Goal: Task Accomplishment & Management: Manage account settings

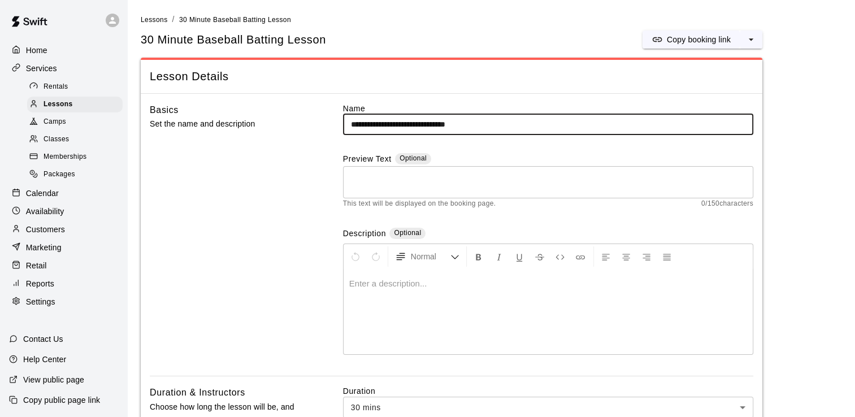
click at [52, 235] on p "Customers" at bounding box center [45, 229] width 39 height 11
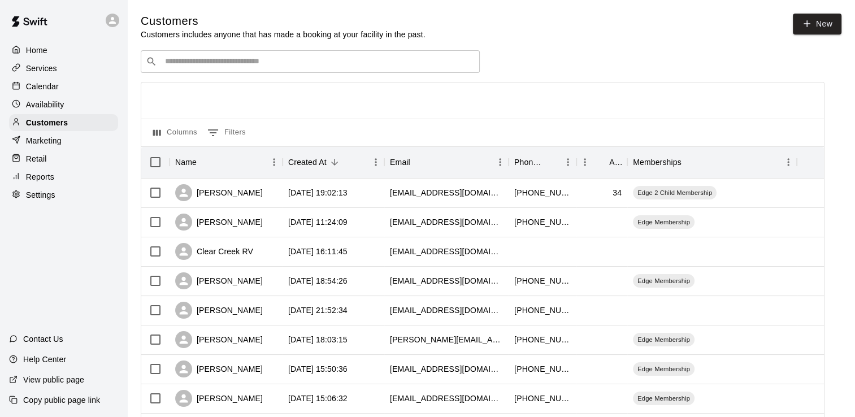
click at [215, 66] on input "Search customers by name or email" at bounding box center [318, 61] width 313 height 11
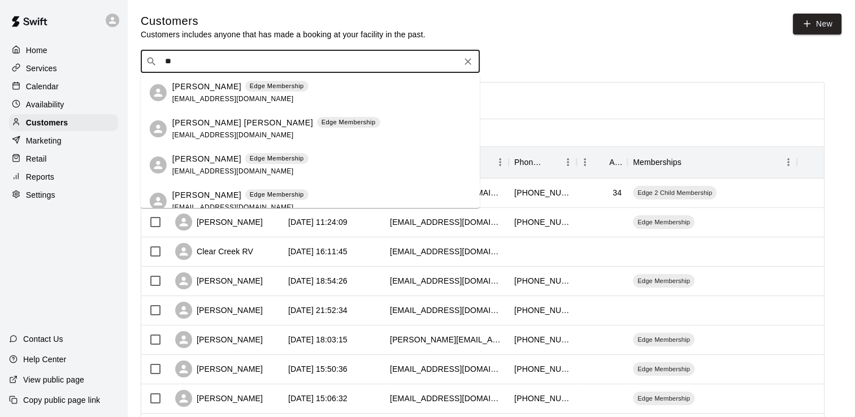
type input "*"
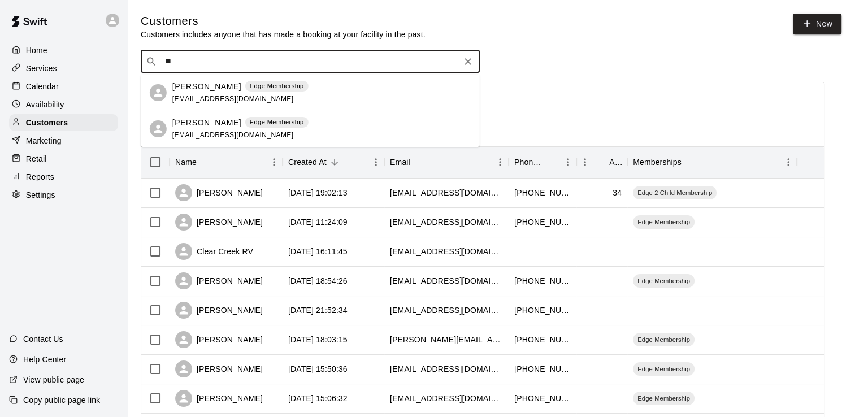
type input "*"
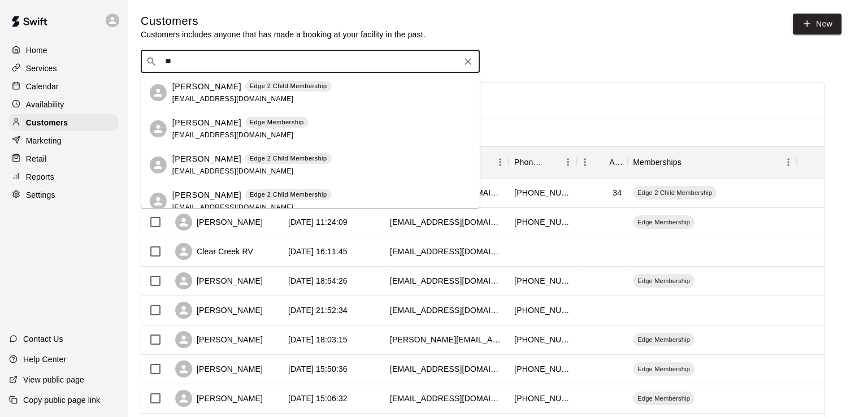
type input "*"
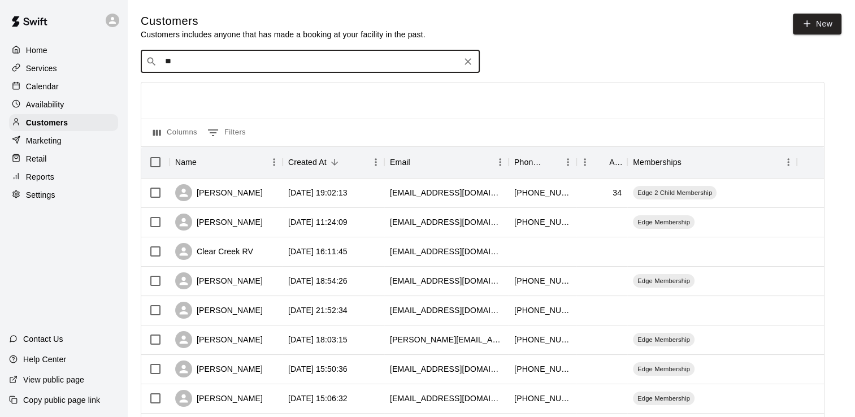
type input "*"
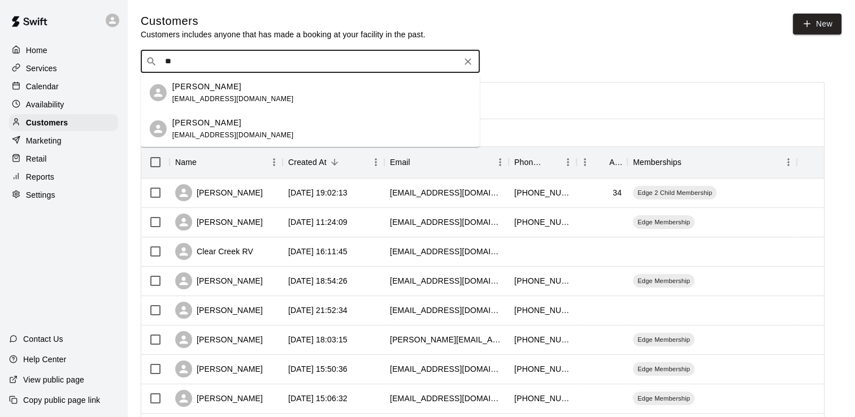
type input "*"
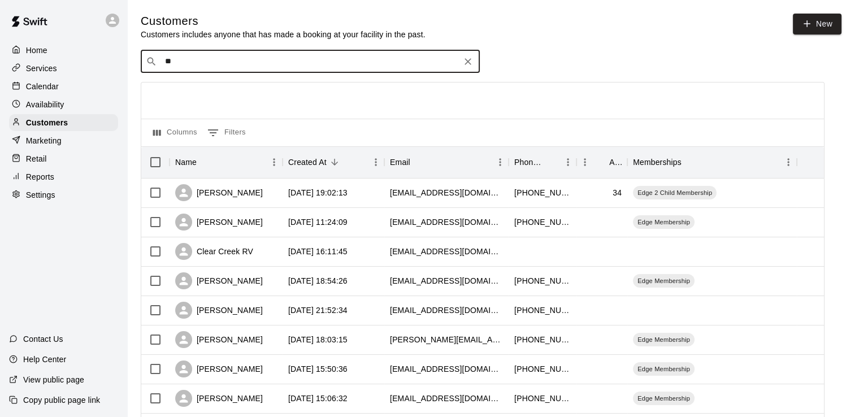
type input "*"
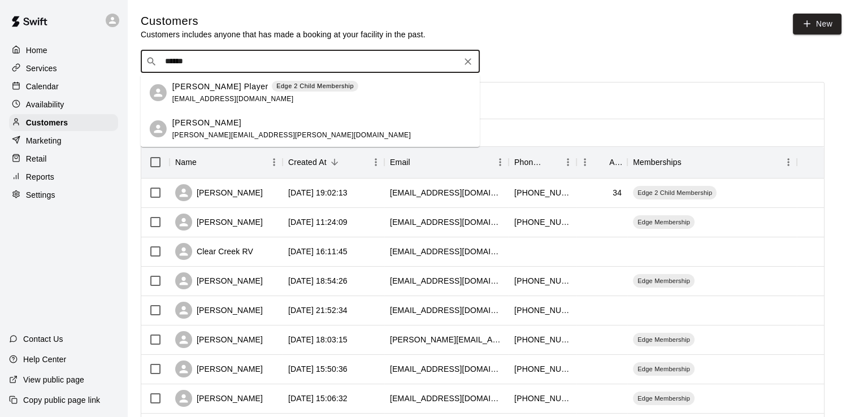
drag, startPoint x: 197, startPoint y: 67, endPoint x: 103, endPoint y: 73, distance: 93.4
type input "******"
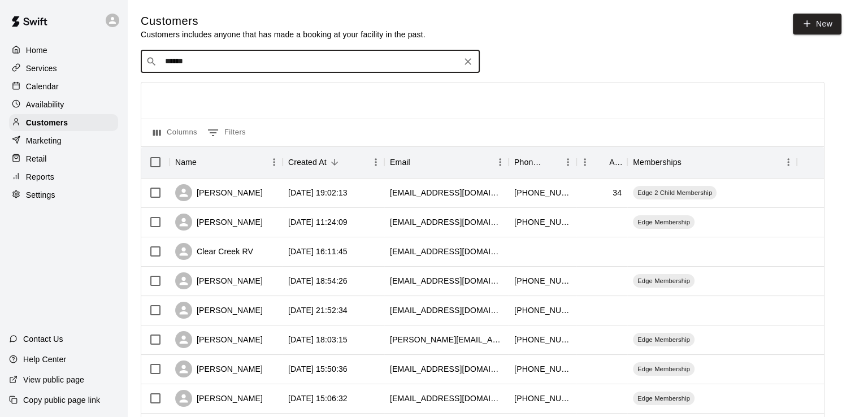
click at [210, 66] on input "******" at bounding box center [310, 61] width 296 height 11
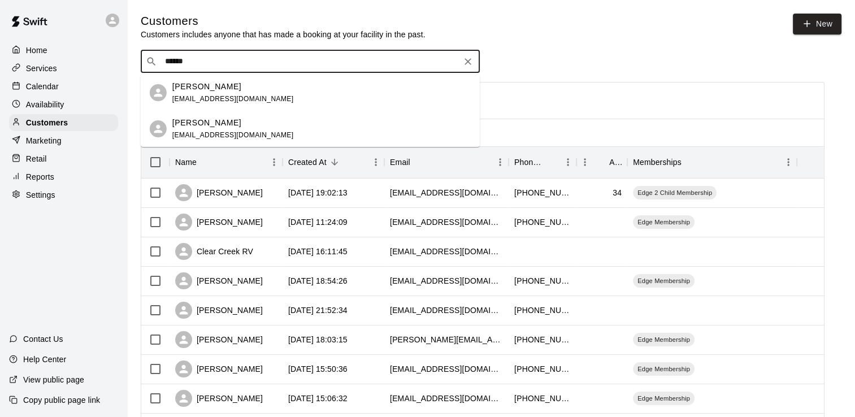
click at [214, 95] on span "[EMAIL_ADDRESS][DOMAIN_NAME]" at bounding box center [232, 99] width 121 height 8
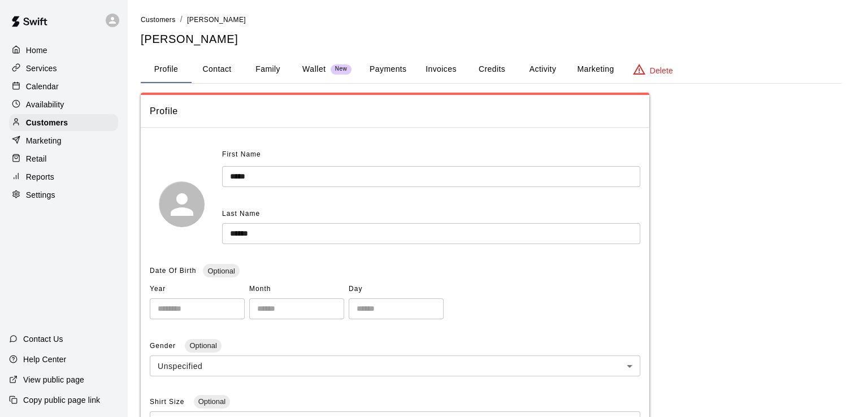
click at [548, 62] on button "Activity" at bounding box center [542, 69] width 51 height 27
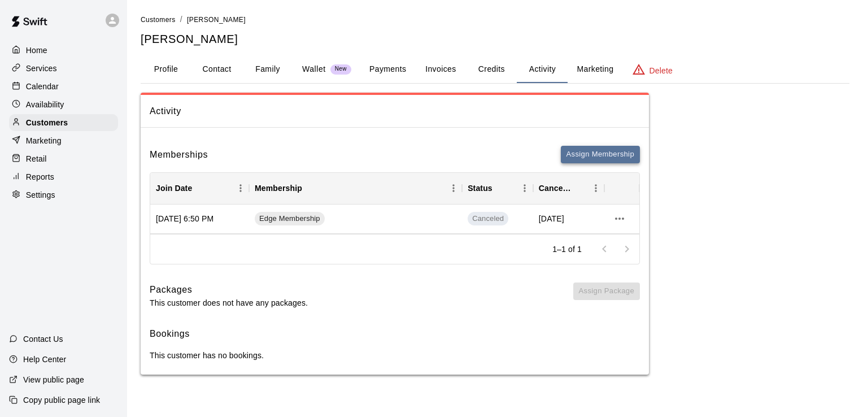
click at [598, 153] on button "Assign Membership" at bounding box center [600, 155] width 79 height 18
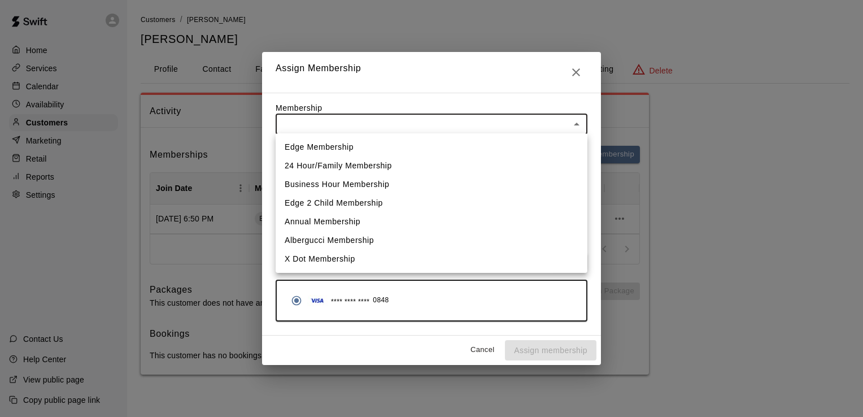
click at [486, 120] on body "Home Services Calendar Availability Customers Marketing Retail Reports Settings…" at bounding box center [431, 198] width 863 height 397
click at [328, 144] on li "Edge Membership" at bounding box center [432, 147] width 312 height 19
type input "**********"
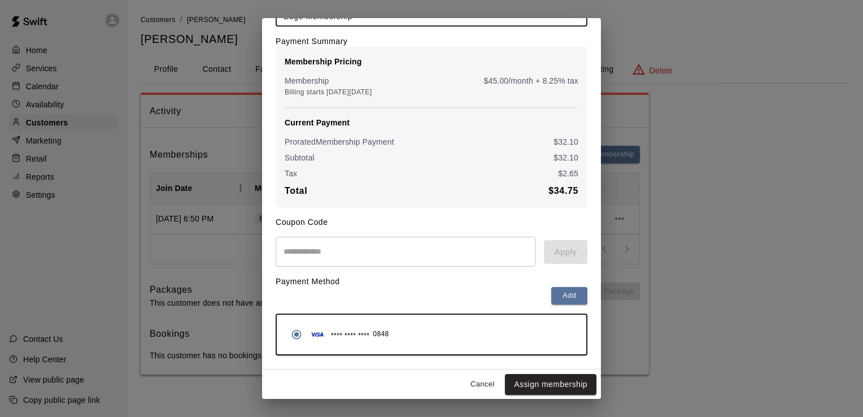
scroll to position [80, 0]
click at [533, 378] on button "Assign membership" at bounding box center [551, 383] width 92 height 21
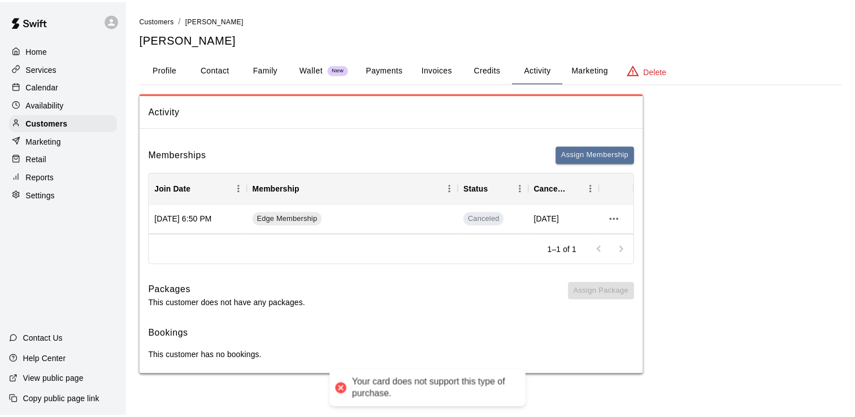
scroll to position [0, 0]
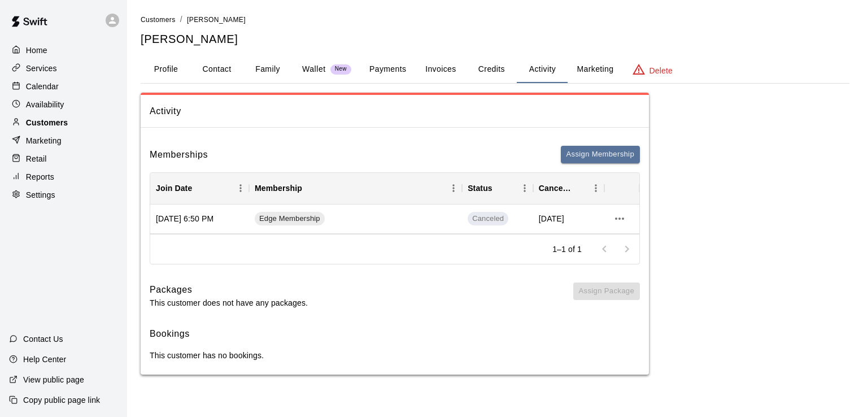
click at [42, 124] on p "Customers" at bounding box center [47, 122] width 42 height 11
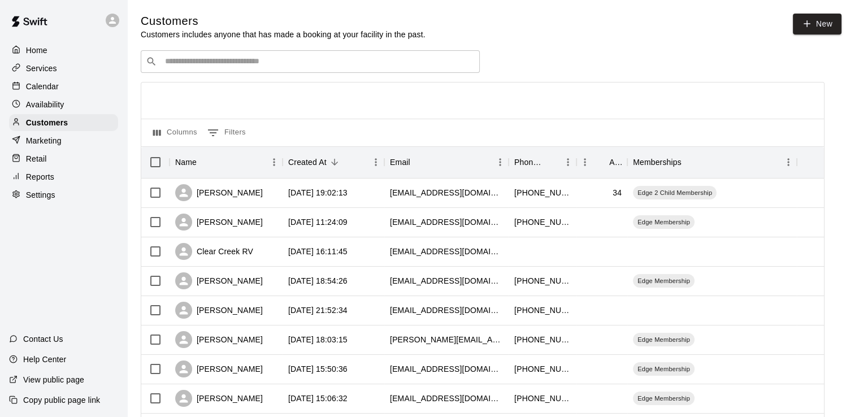
click at [230, 53] on div "​ ​" at bounding box center [310, 61] width 339 height 23
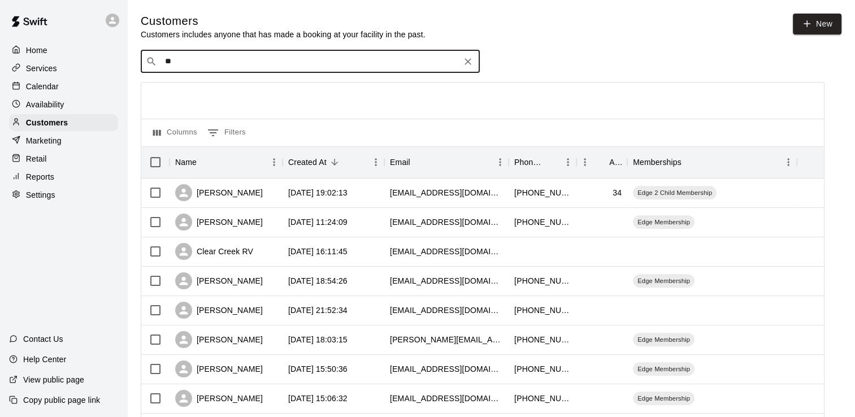
type input "*"
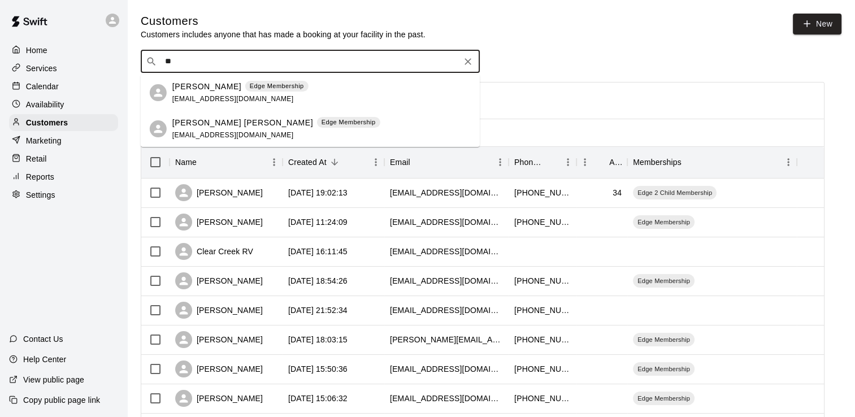
type input "*"
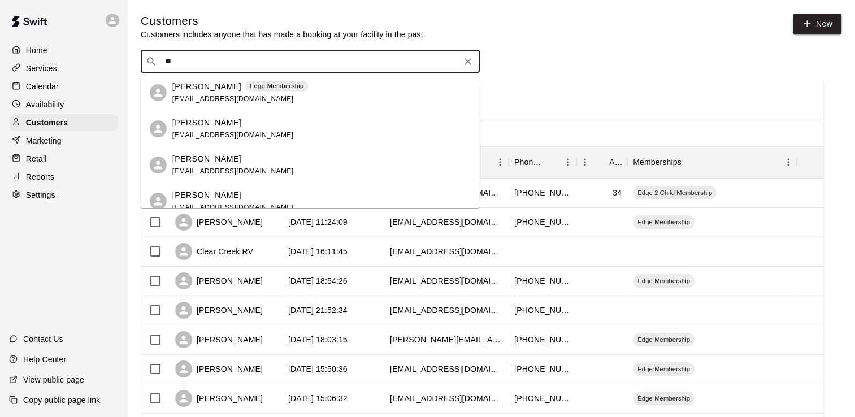
type input "*"
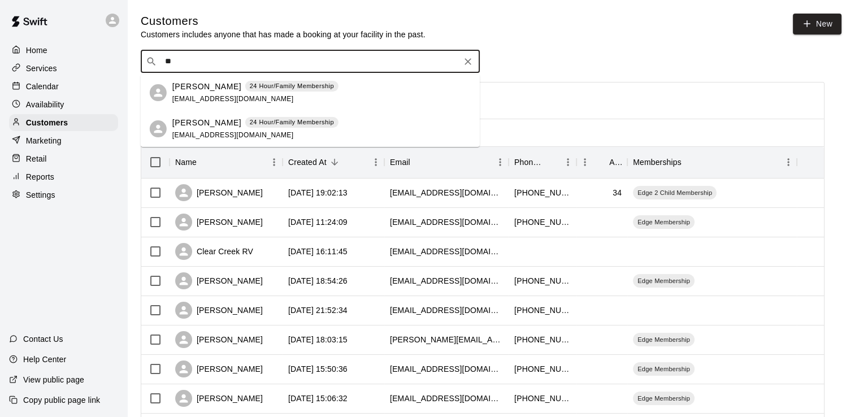
type input "*"
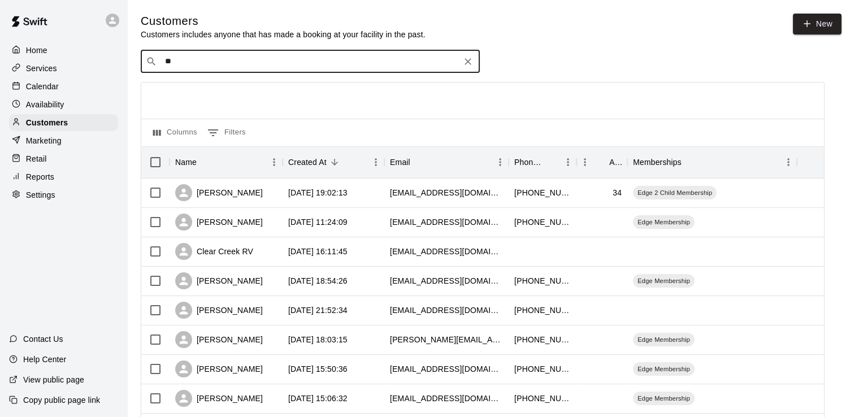
type input "*"
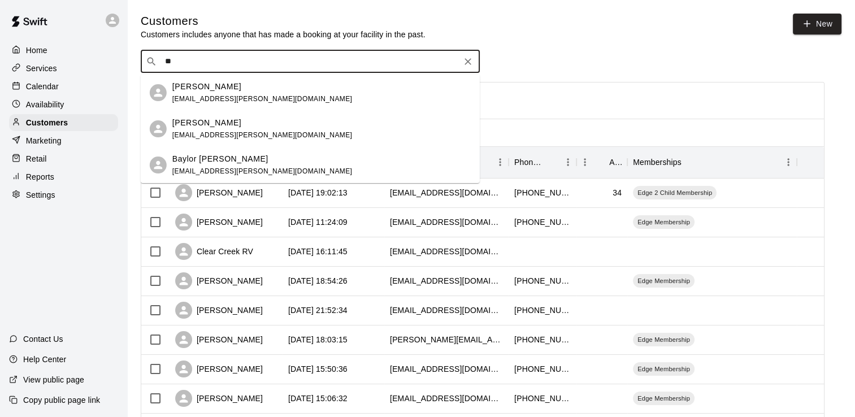
type input "*"
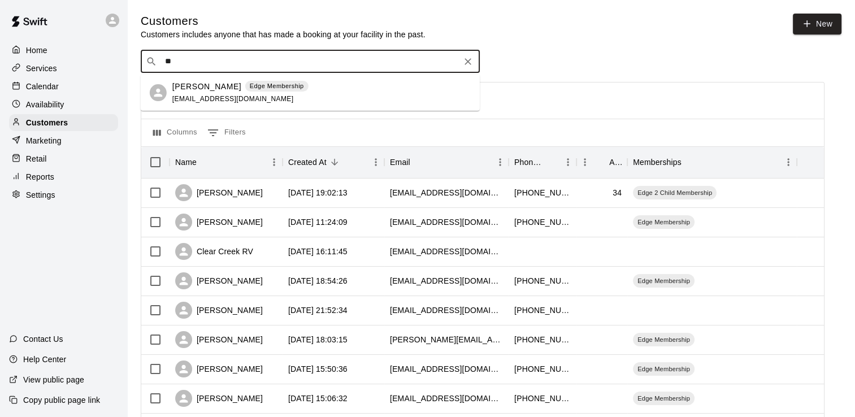
type input "*"
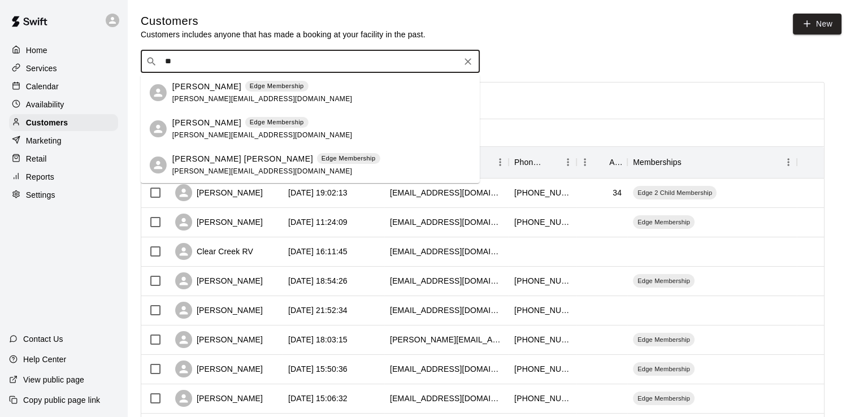
type input "*"
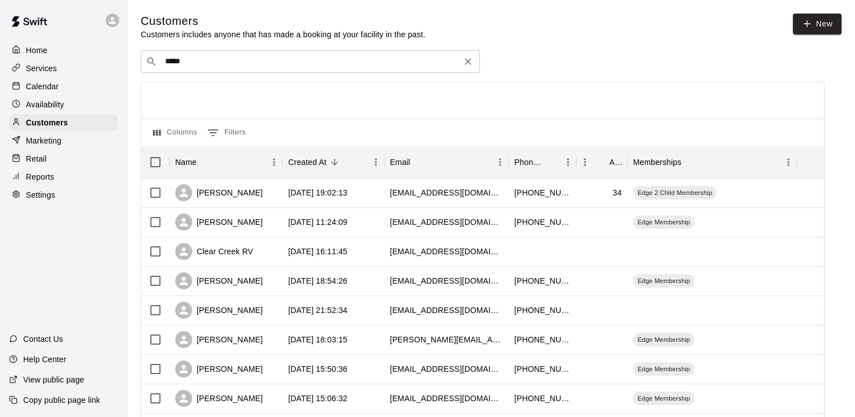
click at [189, 67] on input "*****" at bounding box center [310, 61] width 296 height 11
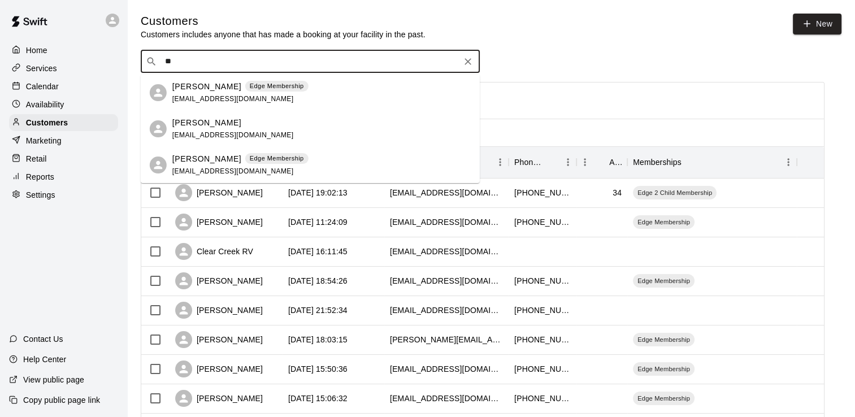
type input "*"
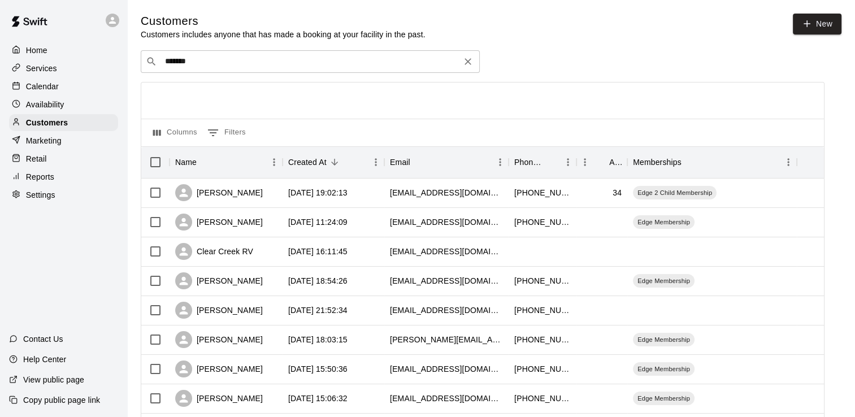
click at [197, 67] on input "*******" at bounding box center [310, 61] width 296 height 11
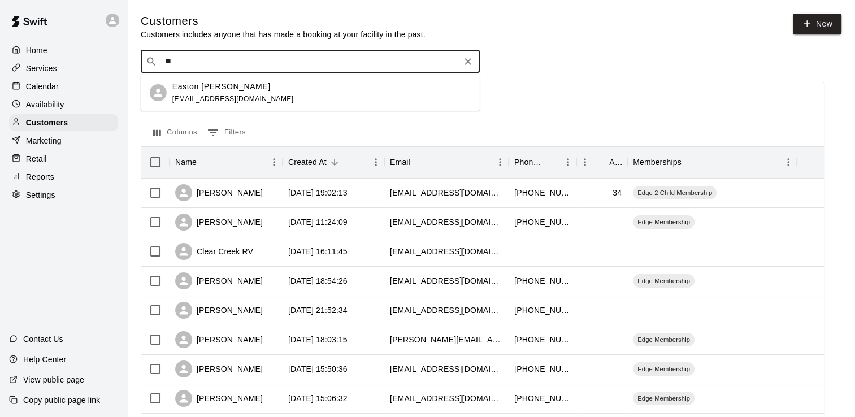
type input "*"
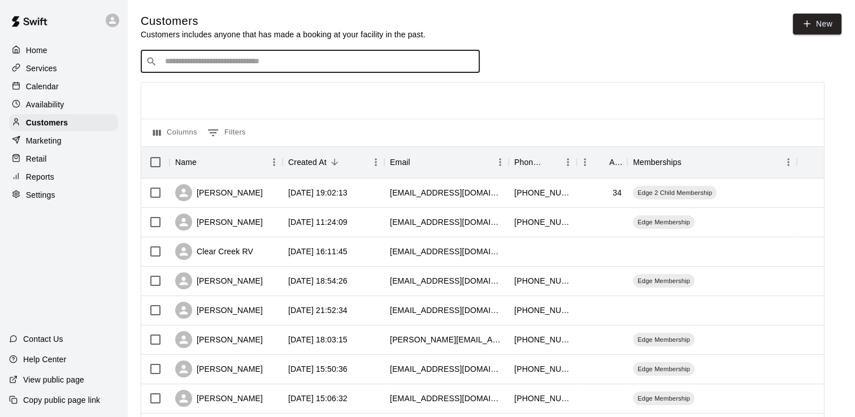
type input "*"
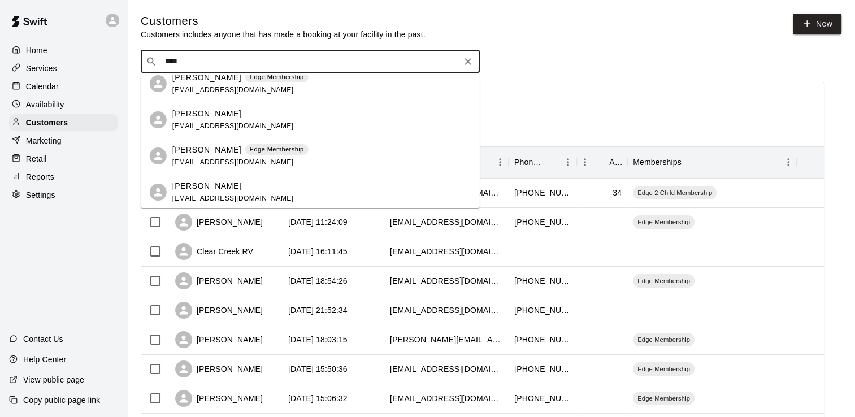
scroll to position [11, 0]
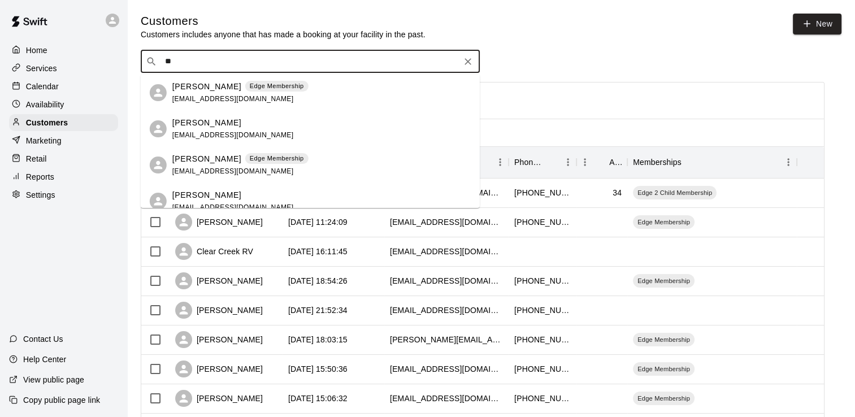
type input "*"
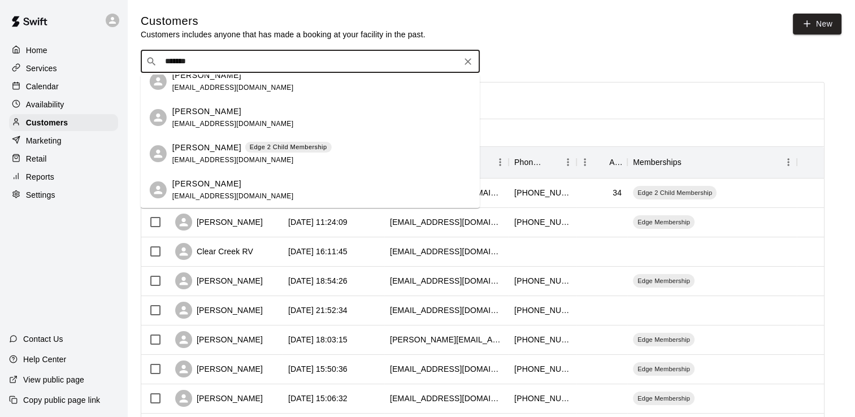
scroll to position [0, 0]
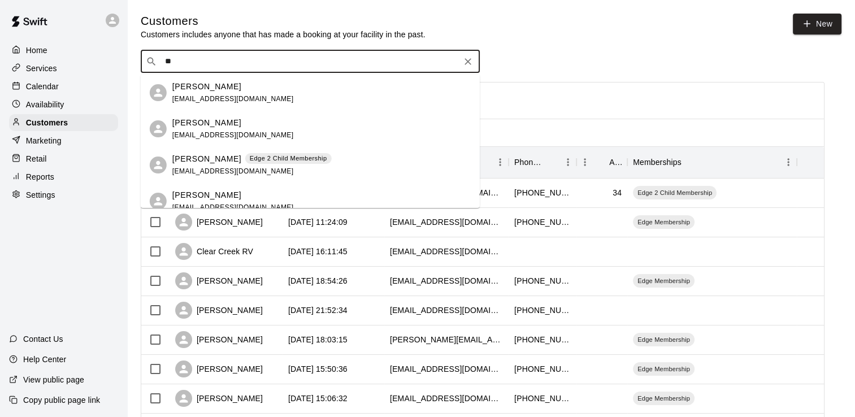
type input "*"
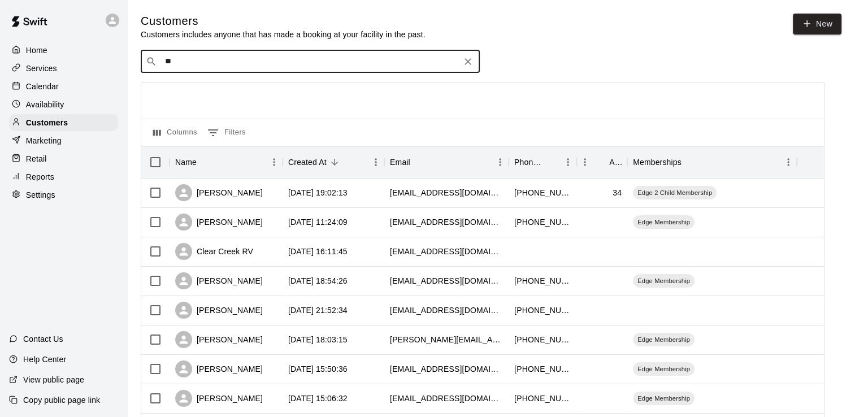
type input "*"
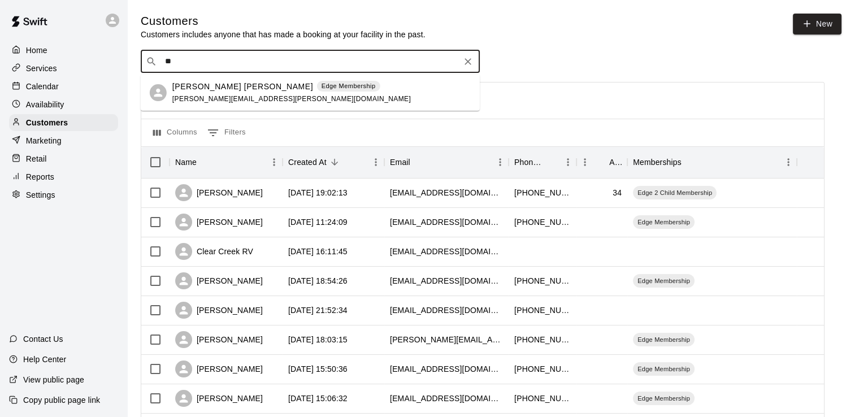
type input "*"
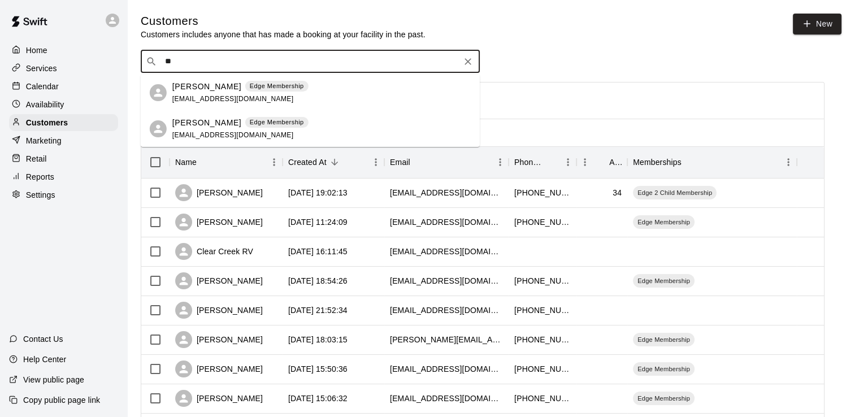
type input "*"
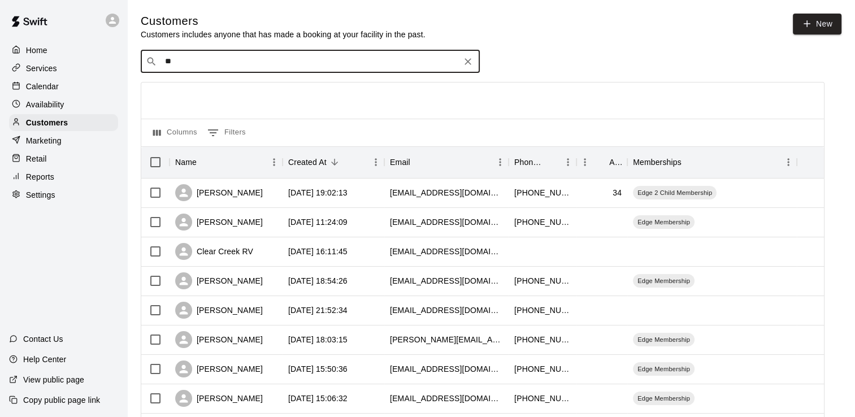
type input "*"
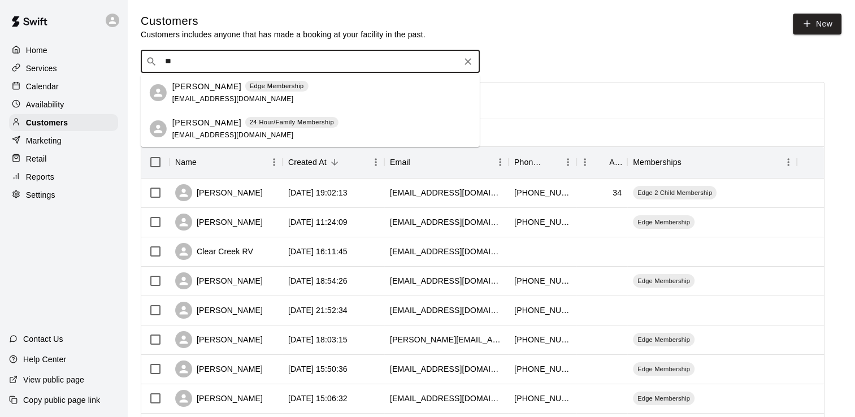
type input "*"
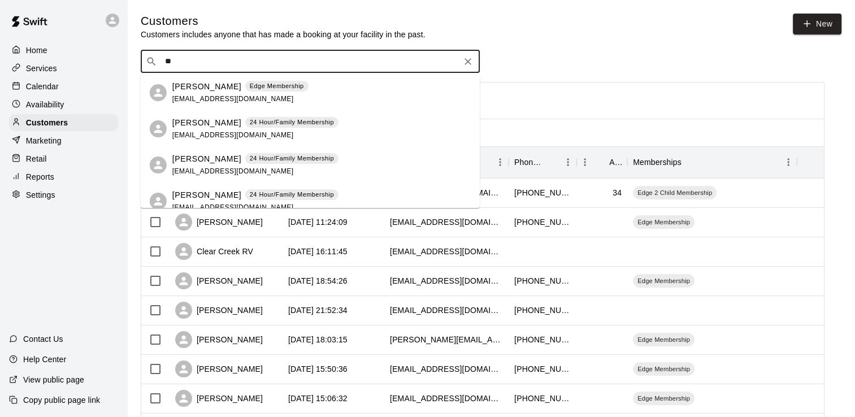
type input "*"
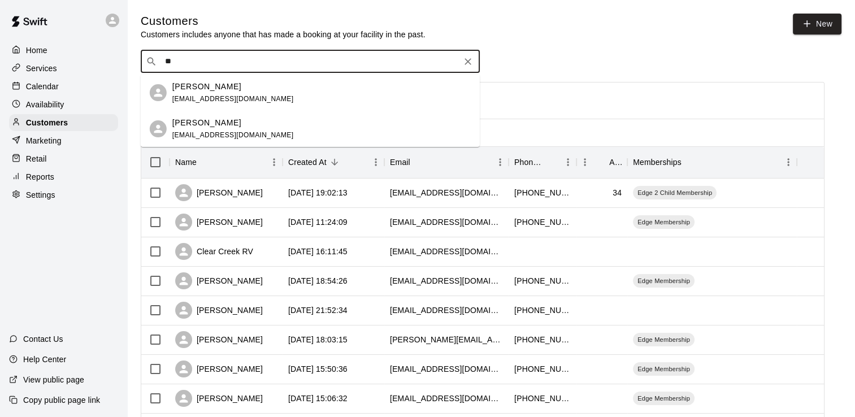
type input "*"
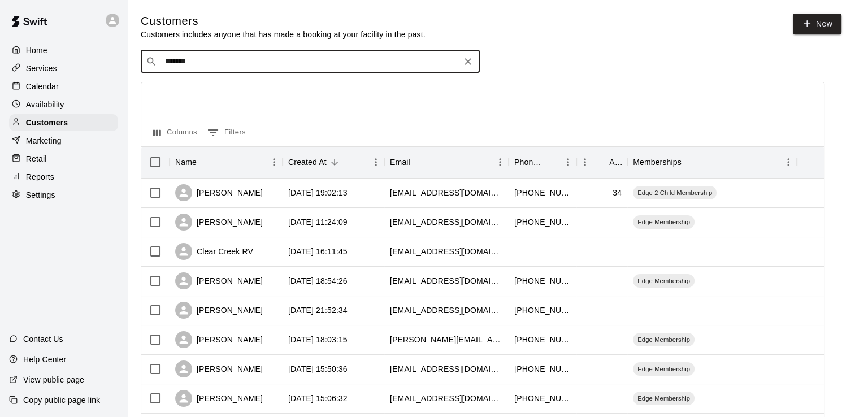
click at [203, 67] on input "*******" at bounding box center [310, 61] width 296 height 11
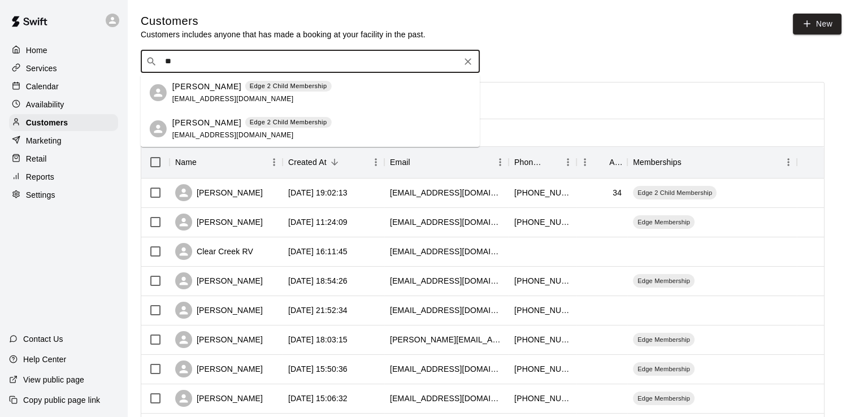
type input "*"
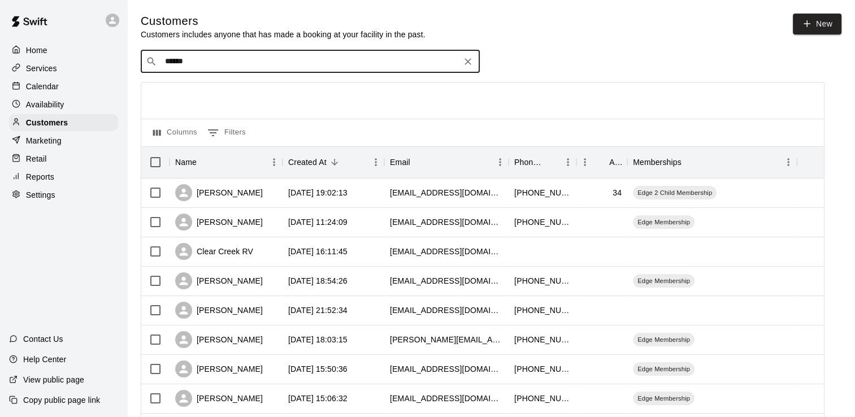
click at [203, 67] on input "******" at bounding box center [310, 61] width 296 height 11
type input "*"
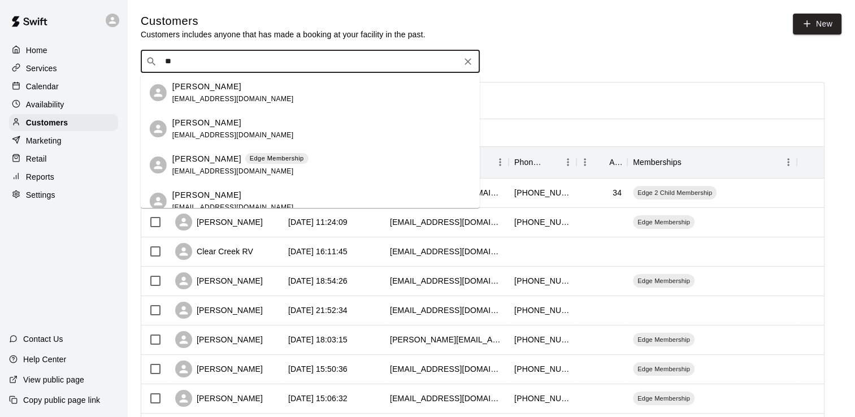
type input "*"
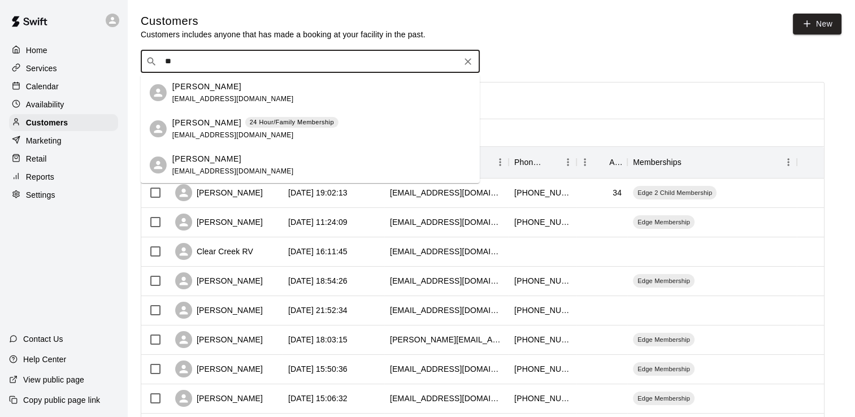
type input "*"
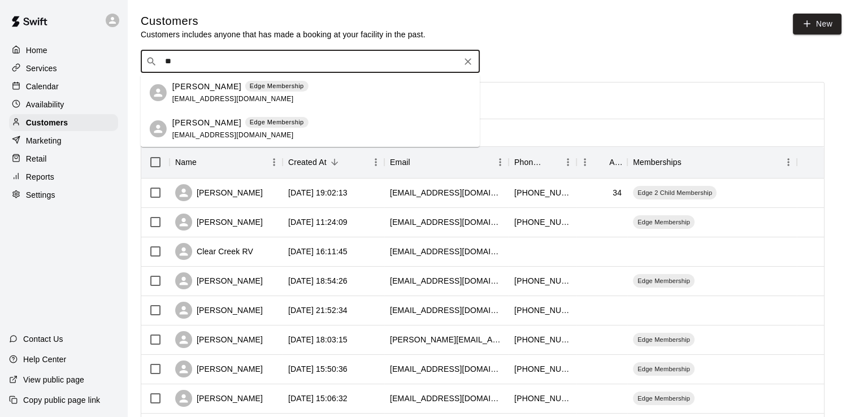
type input "*"
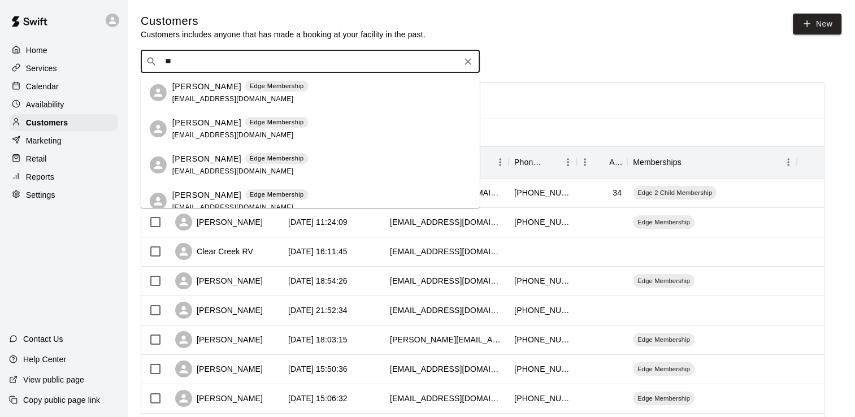
type input "*"
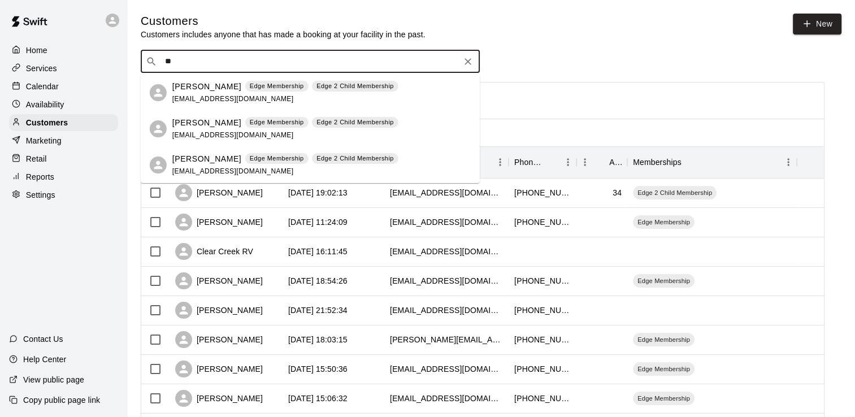
type input "*"
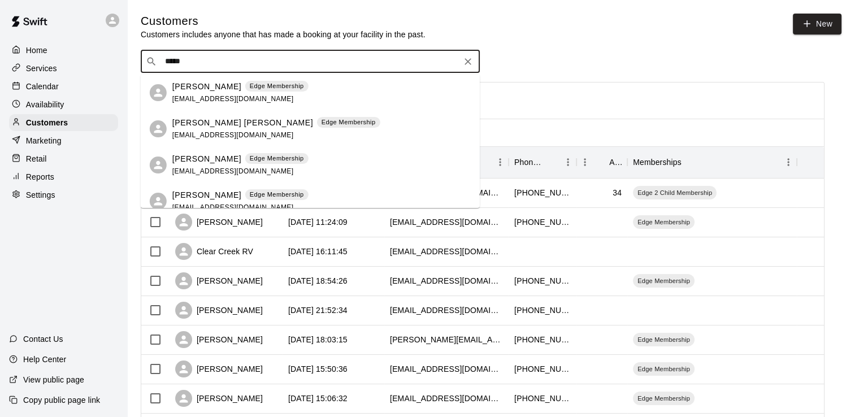
scroll to position [56, 0]
type input "*"
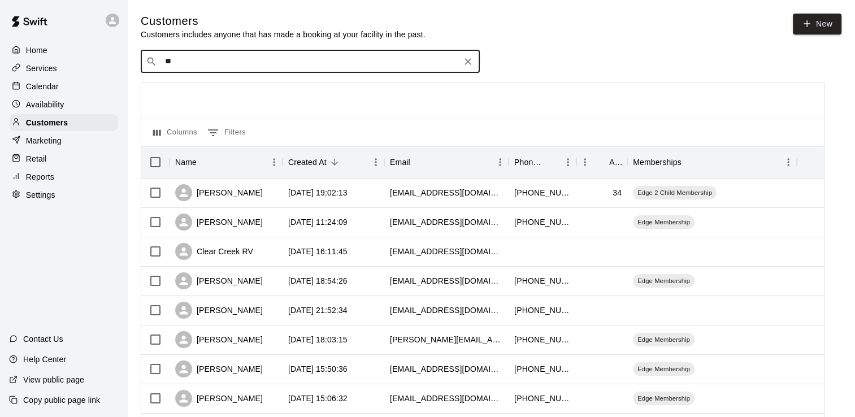
type input "*"
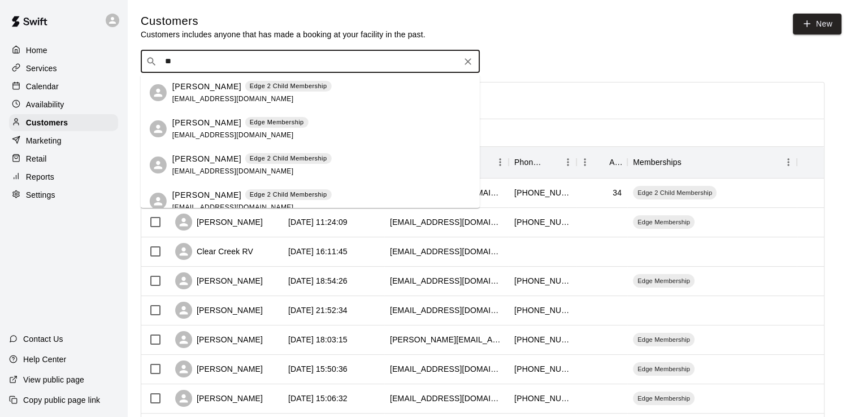
type input "*"
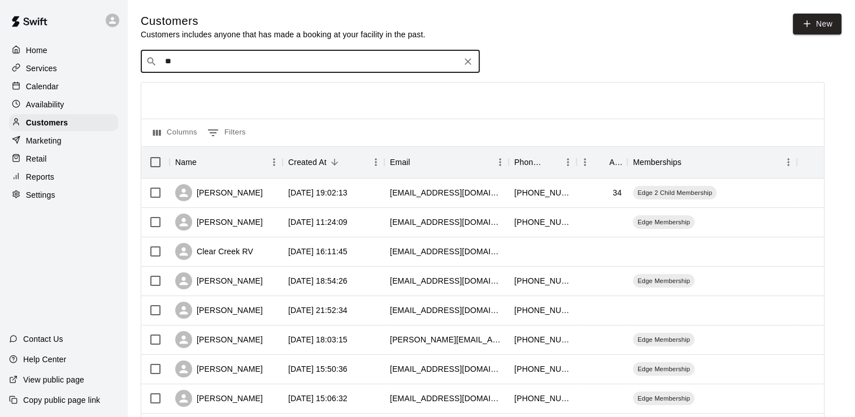
type input "*"
type input "****"
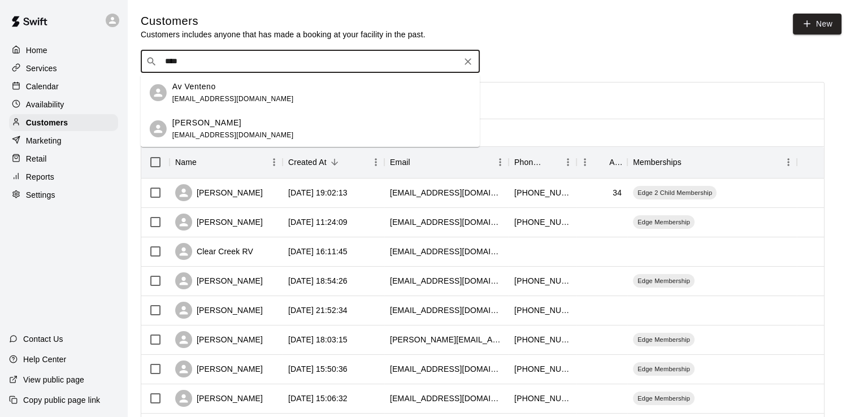
click at [226, 92] on div "Av Venteno [EMAIL_ADDRESS][DOMAIN_NAME]" at bounding box center [232, 93] width 121 height 24
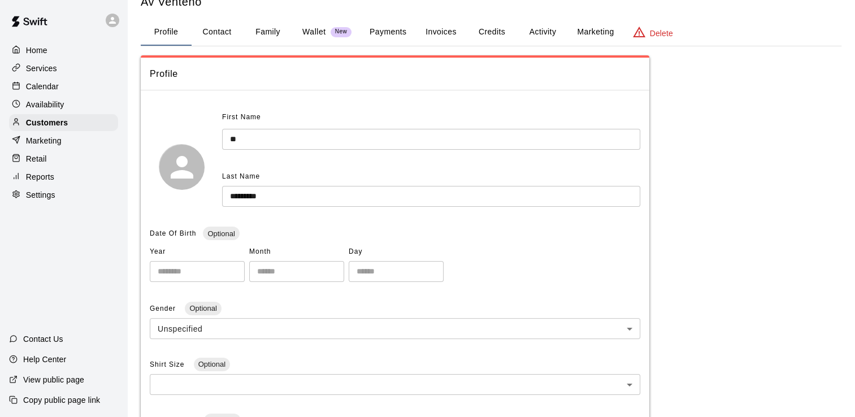
scroll to position [56, 0]
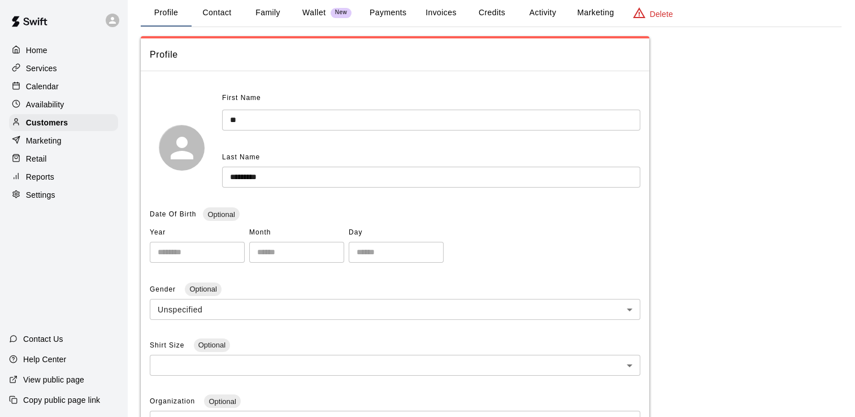
click at [544, 10] on button "Activity" at bounding box center [542, 12] width 51 height 27
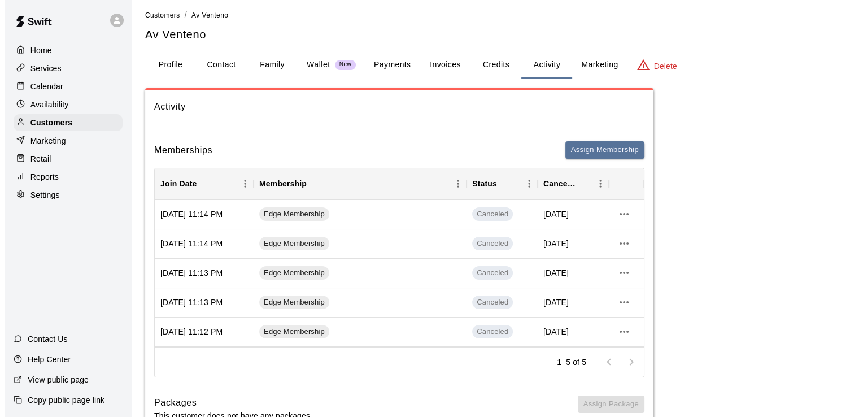
scroll to position [0, 0]
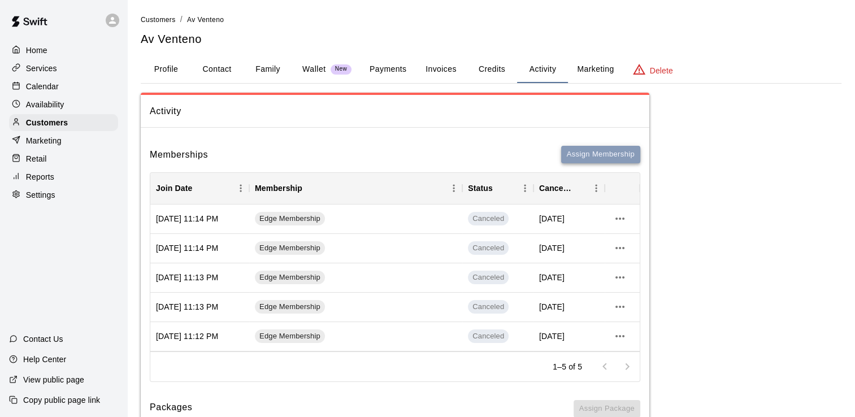
click at [600, 150] on button "Assign Membership" at bounding box center [600, 155] width 79 height 18
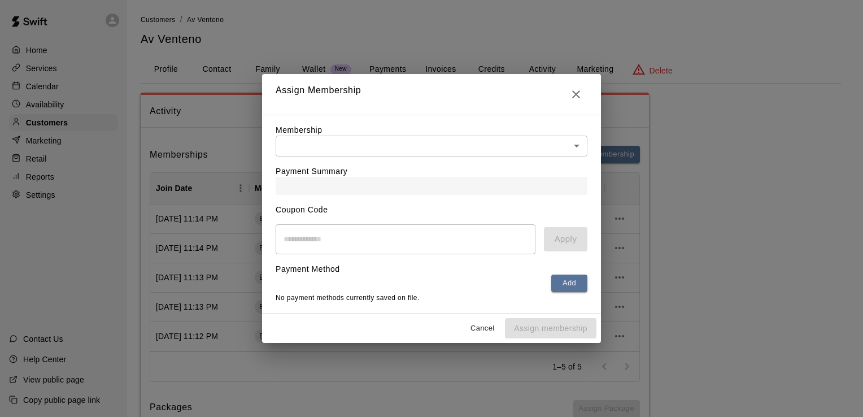
click at [565, 142] on body "Home Services Calendar Availability Customers Marketing Retail Reports Settings…" at bounding box center [431, 257] width 863 height 515
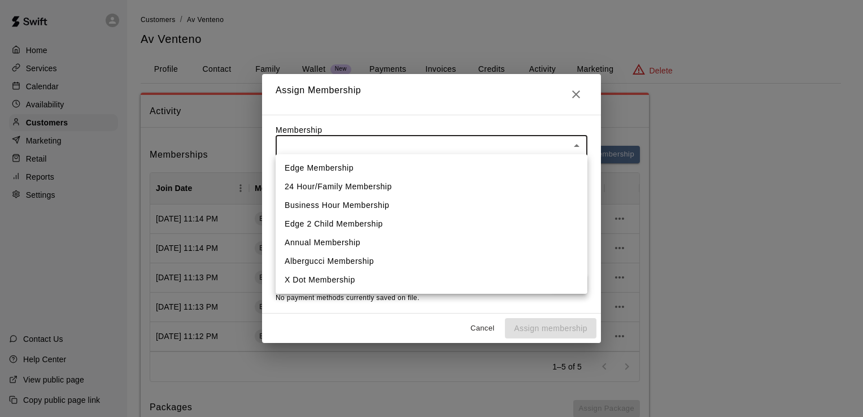
click at [327, 164] on li "Edge Membership" at bounding box center [432, 168] width 312 height 19
type input "**********"
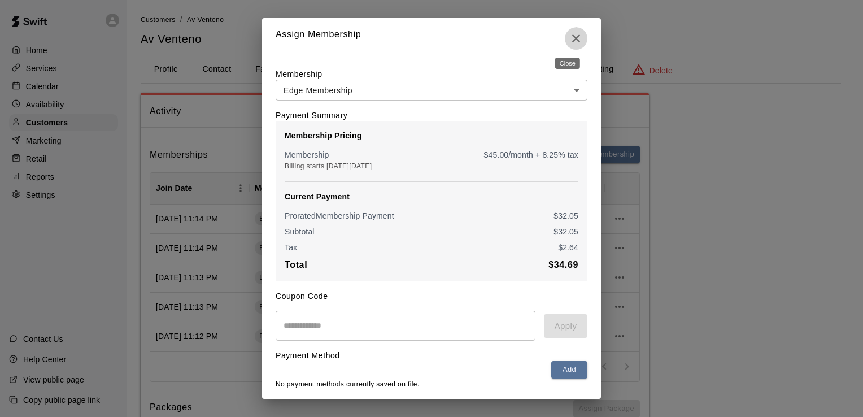
click at [572, 37] on icon "Close" at bounding box center [576, 39] width 14 height 14
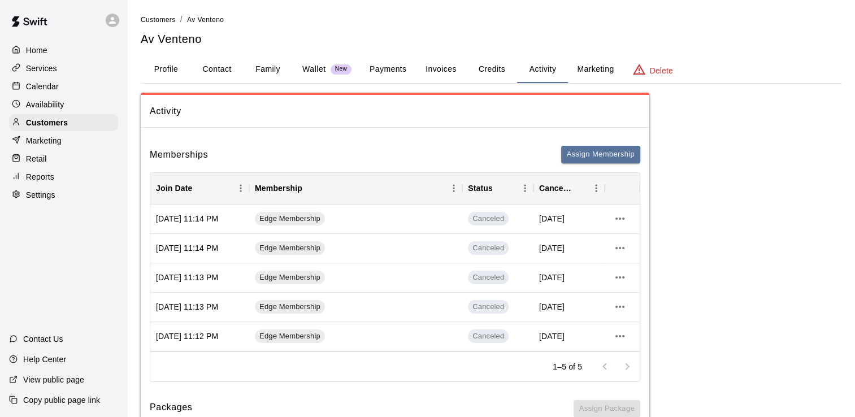
click at [381, 68] on button "Payments" at bounding box center [387, 69] width 55 height 27
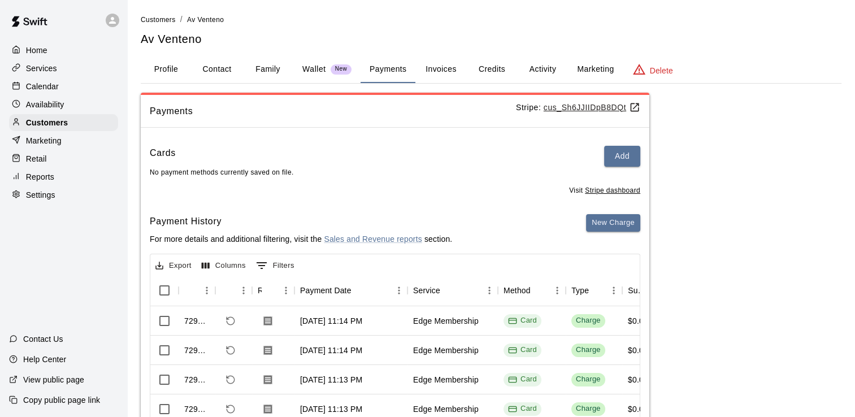
click at [310, 69] on p "Wallet" at bounding box center [314, 69] width 24 height 12
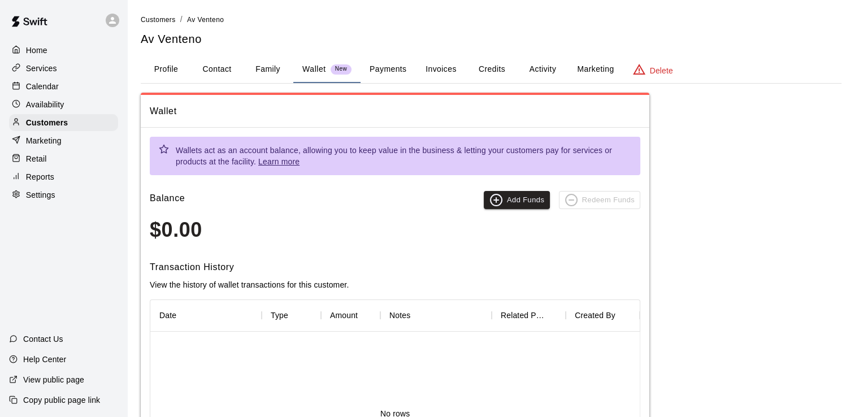
click at [397, 68] on button "Payments" at bounding box center [387, 69] width 55 height 27
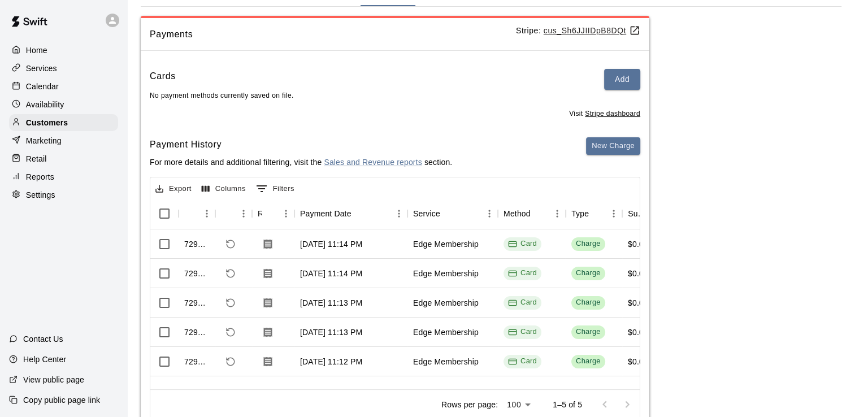
scroll to position [60, 0]
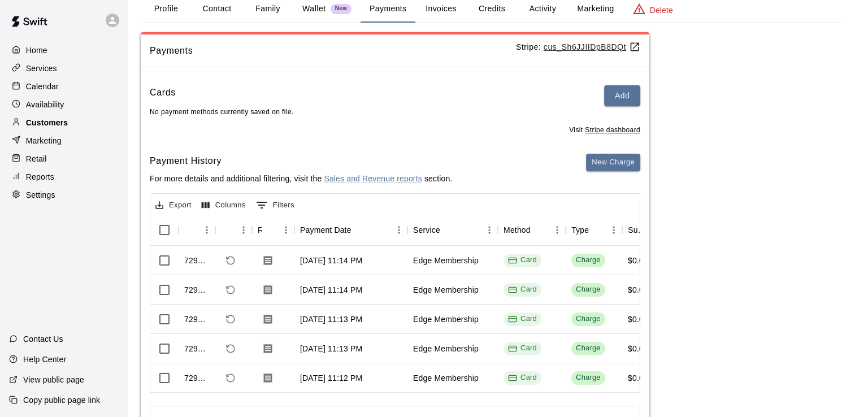
click at [45, 126] on p "Customers" at bounding box center [47, 122] width 42 height 11
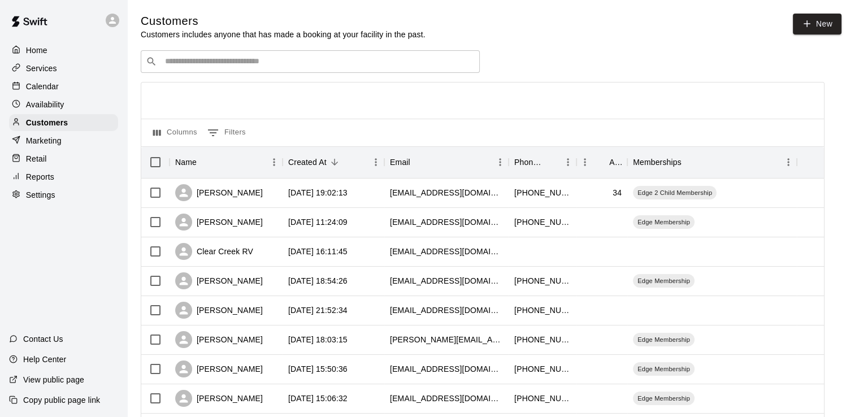
click at [191, 58] on input "Search customers by name or email" at bounding box center [318, 61] width 313 height 11
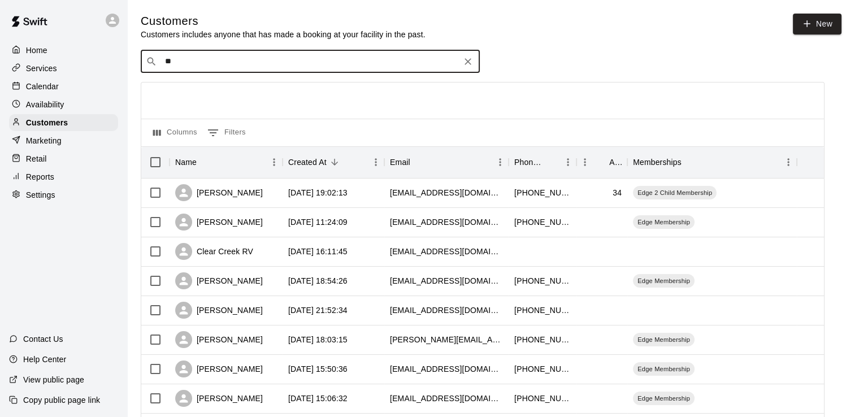
type input "*"
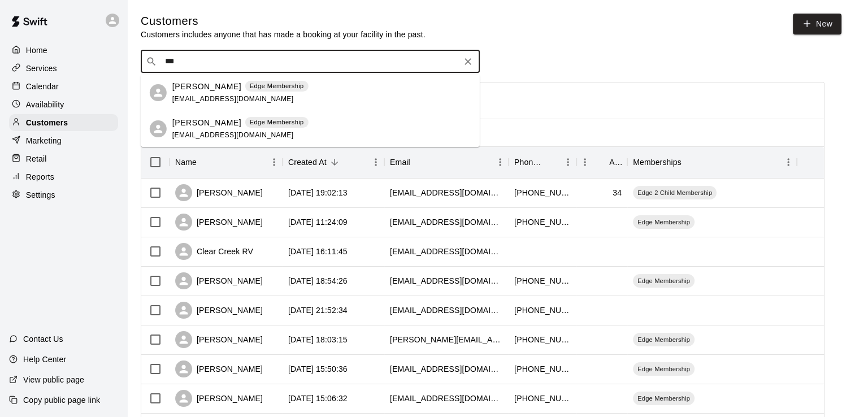
click at [195, 65] on input "***" at bounding box center [310, 61] width 296 height 11
type input "*"
drag, startPoint x: 219, startPoint y: 59, endPoint x: 161, endPoint y: 61, distance: 57.7
click at [162, 61] on input "***" at bounding box center [310, 61] width 296 height 11
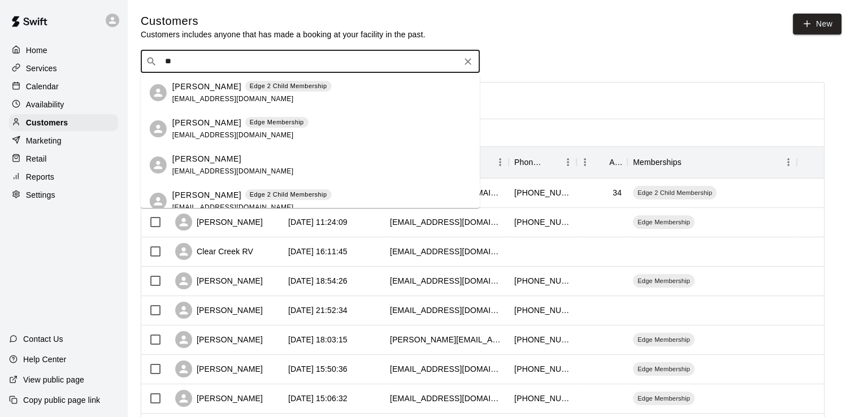
type input "*"
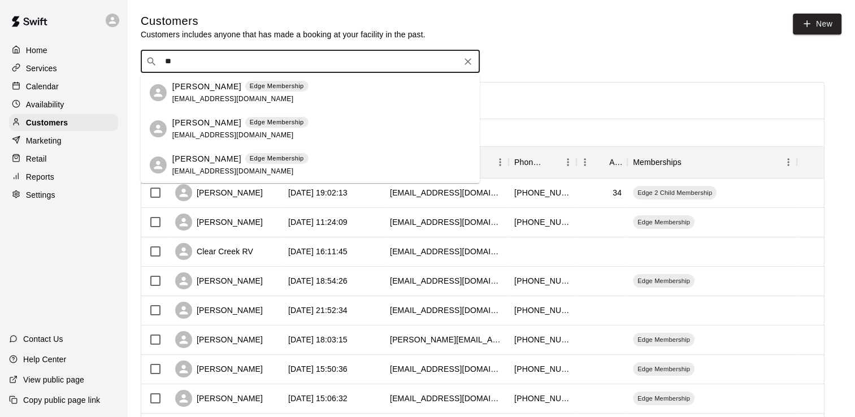
type input "*"
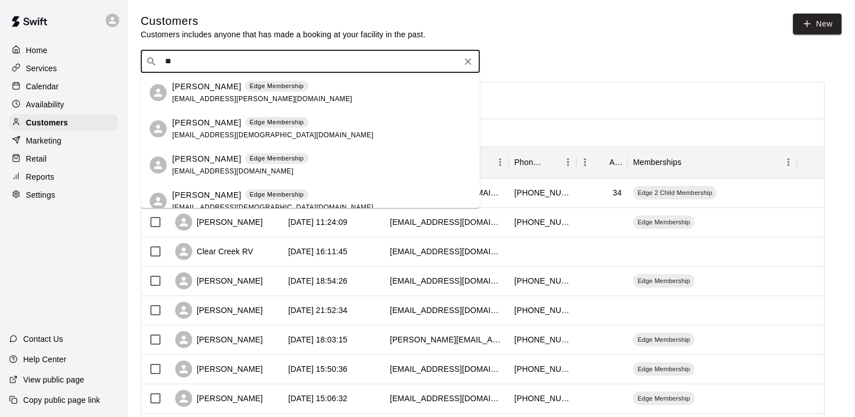
type input "*"
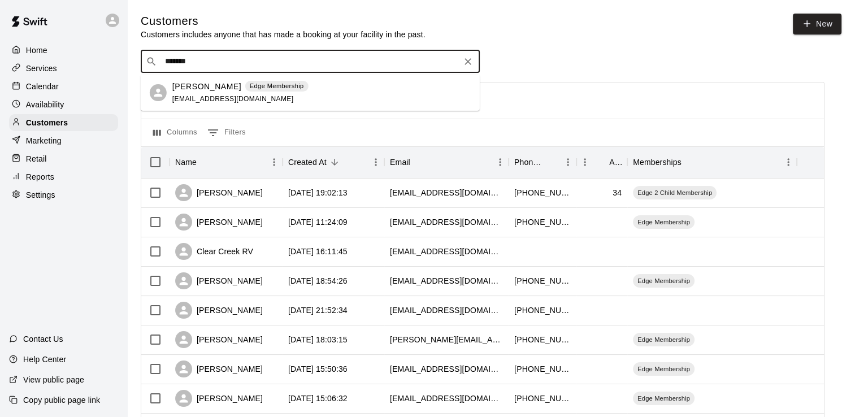
type input "*******"
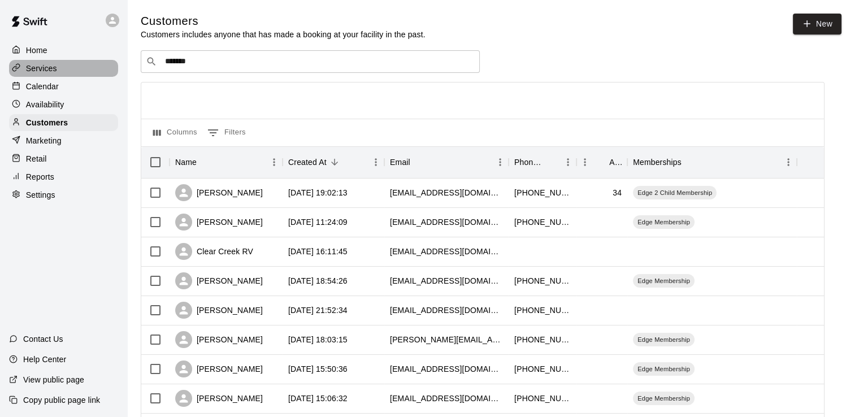
click at [52, 74] on p "Services" at bounding box center [41, 68] width 31 height 11
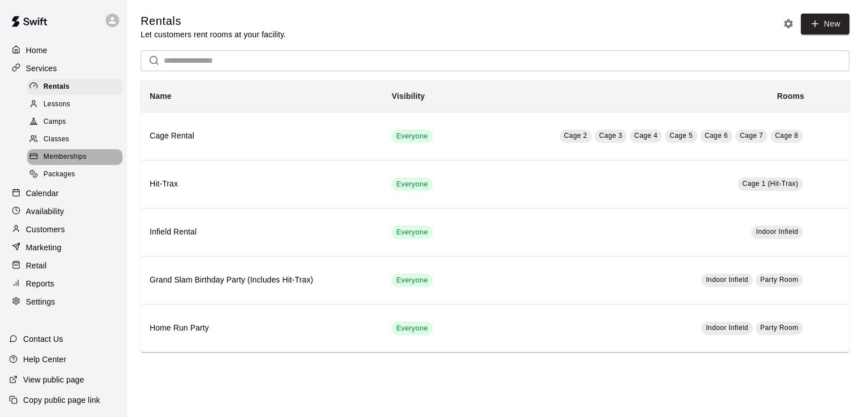
click at [71, 165] on div "Memberships" at bounding box center [74, 157] width 95 height 16
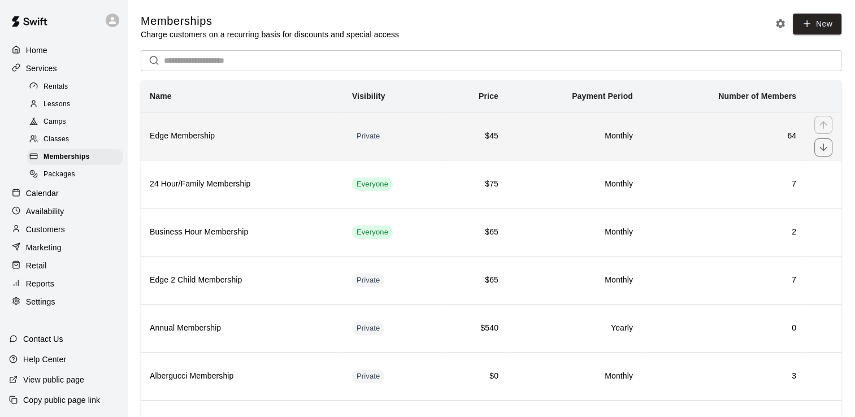
click at [323, 141] on h6 "Edge Membership" at bounding box center [242, 136] width 184 height 12
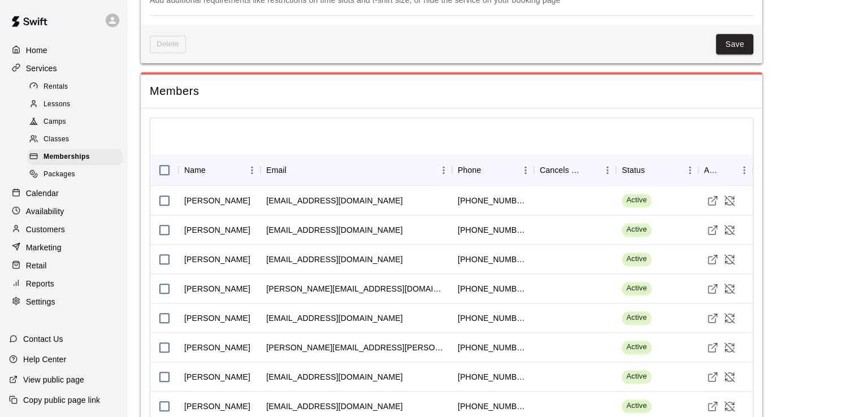
scroll to position [1186, 0]
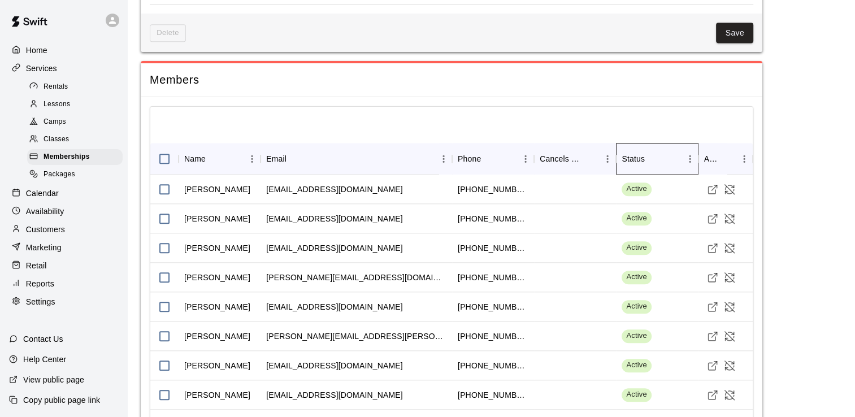
click at [638, 158] on div "Status" at bounding box center [632, 159] width 23 height 32
click at [654, 154] on icon "Sort" at bounding box center [652, 159] width 10 height 10
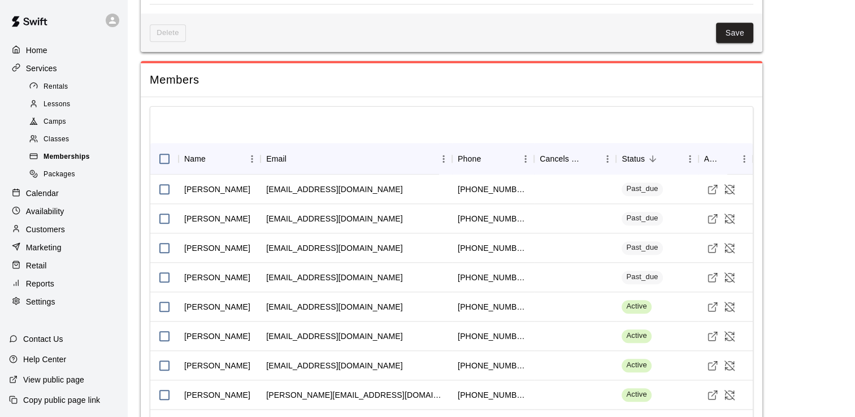
click at [63, 161] on span "Memberships" at bounding box center [66, 156] width 46 height 11
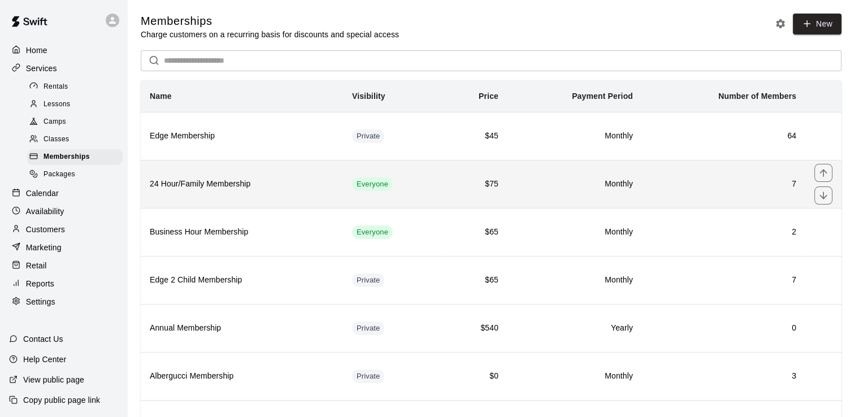
click at [303, 184] on h6 "24 Hour/Family Membership" at bounding box center [242, 184] width 184 height 12
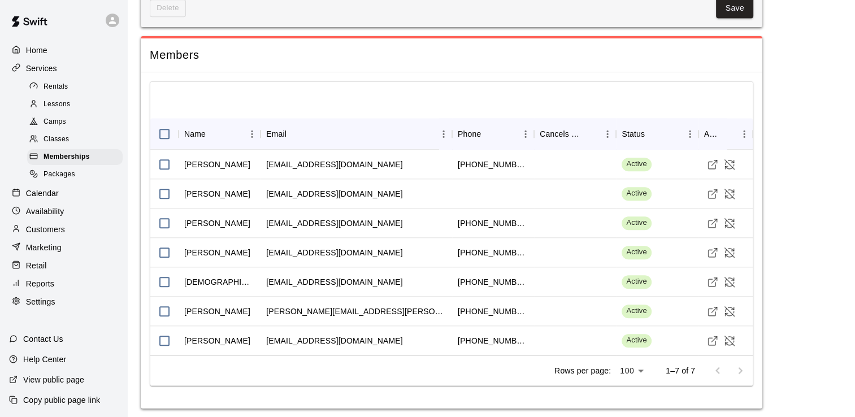
scroll to position [1212, 0]
click at [639, 130] on div "Status" at bounding box center [632, 133] width 23 height 32
click at [660, 126] on div "Status" at bounding box center [650, 133] width 59 height 32
click at [649, 130] on icon "Sort" at bounding box center [652, 133] width 10 height 10
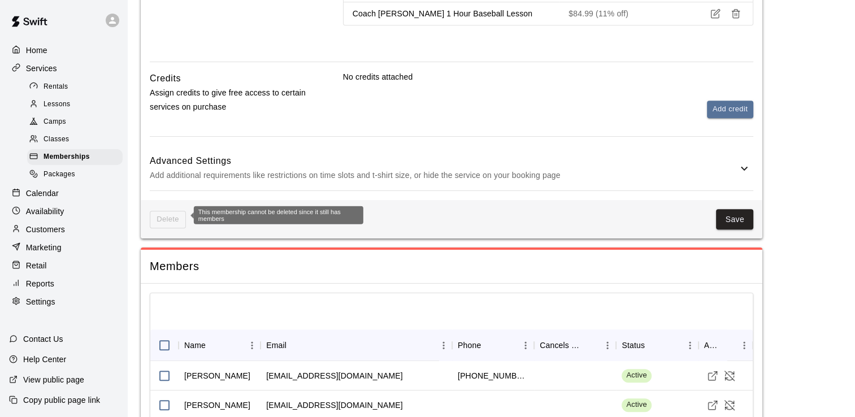
scroll to position [986, 0]
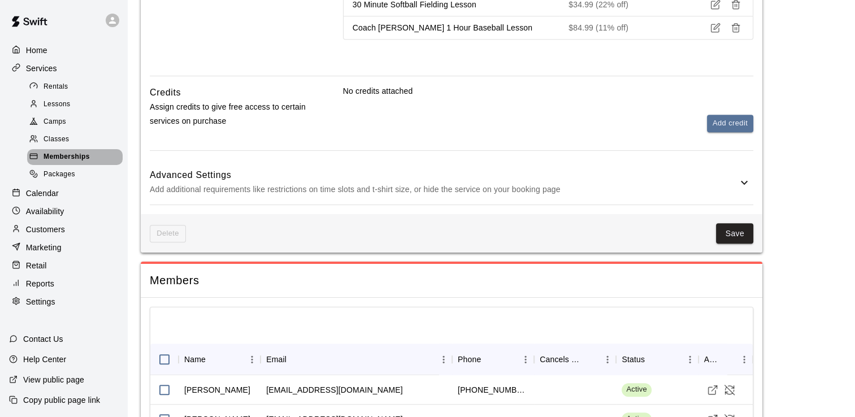
click at [63, 163] on span "Memberships" at bounding box center [66, 156] width 46 height 11
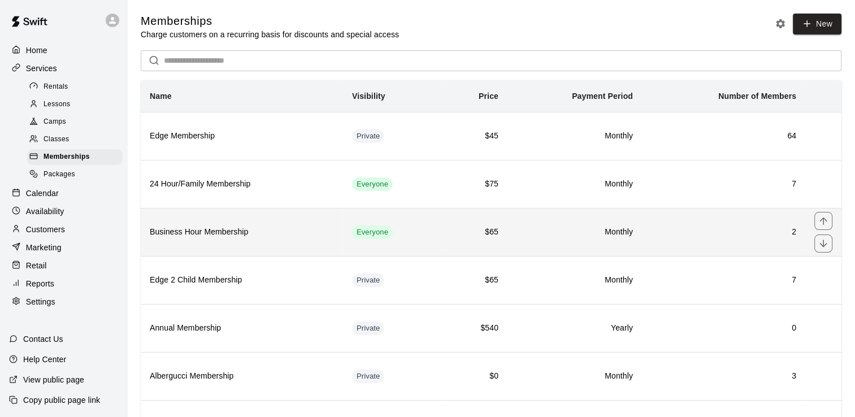
click at [291, 229] on h6 "Business Hour Membership" at bounding box center [242, 232] width 184 height 12
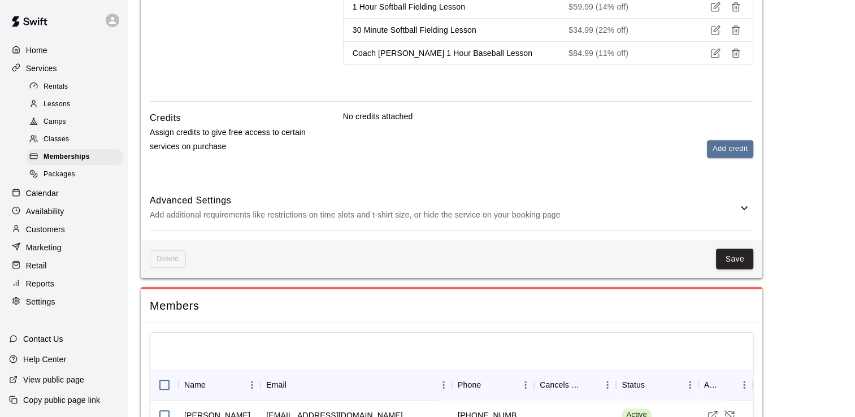
scroll to position [1065, 0]
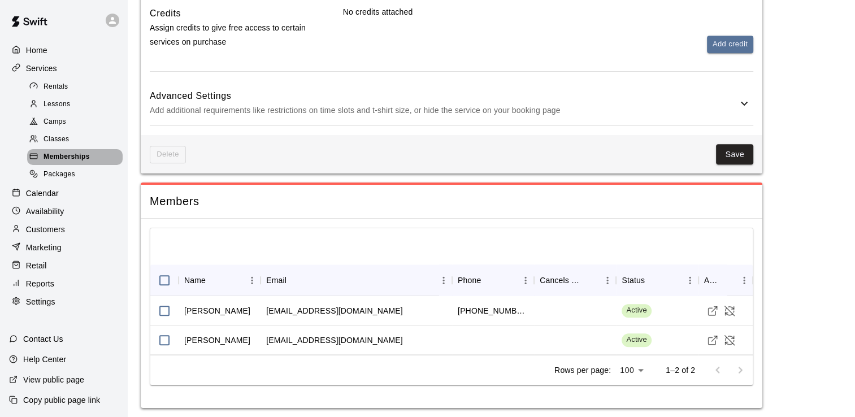
click at [77, 163] on span "Memberships" at bounding box center [66, 156] width 46 height 11
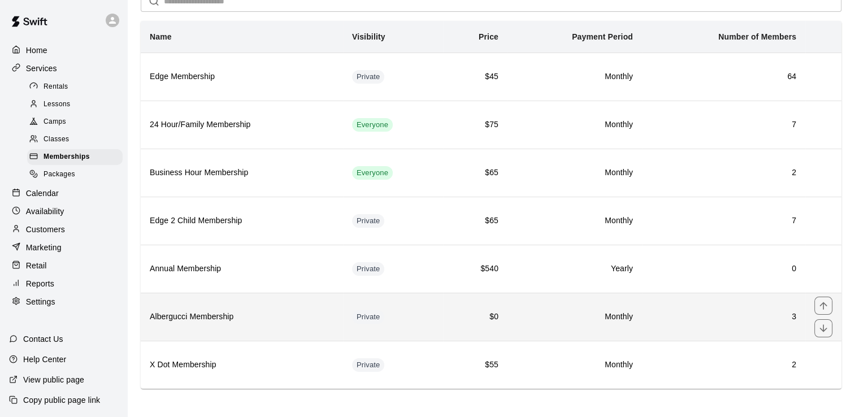
scroll to position [60, 0]
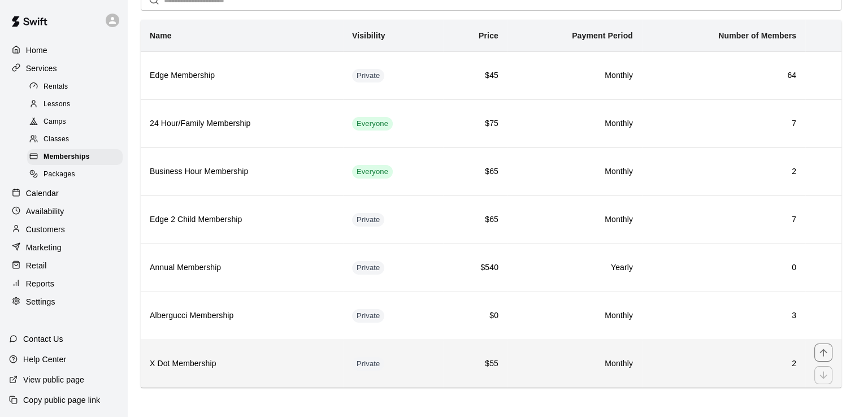
click at [300, 367] on h6 "X Dot Membership" at bounding box center [242, 364] width 184 height 12
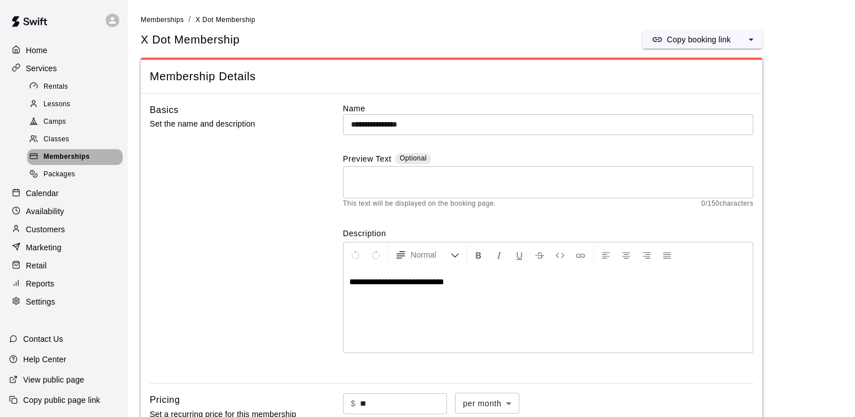
click at [72, 163] on span "Memberships" at bounding box center [66, 156] width 46 height 11
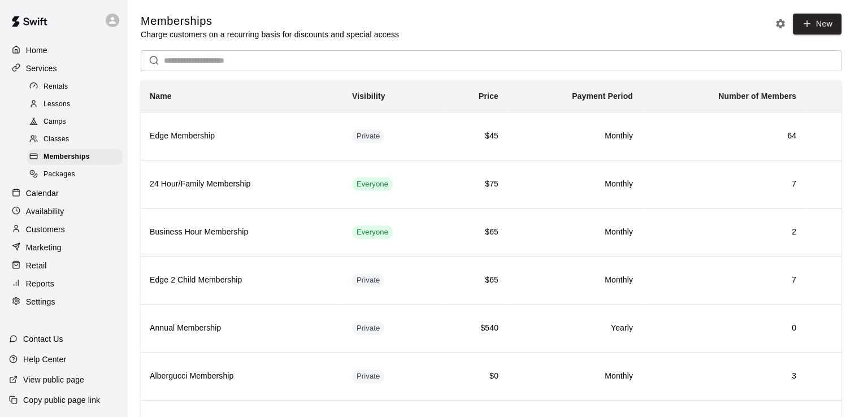
click at [54, 235] on p "Customers" at bounding box center [45, 229] width 39 height 11
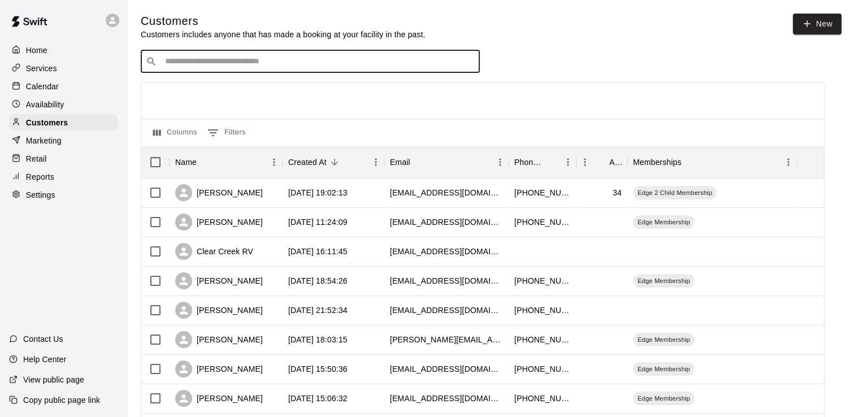
click at [184, 65] on input "Search customers by name or email" at bounding box center [318, 61] width 313 height 11
type input "********"
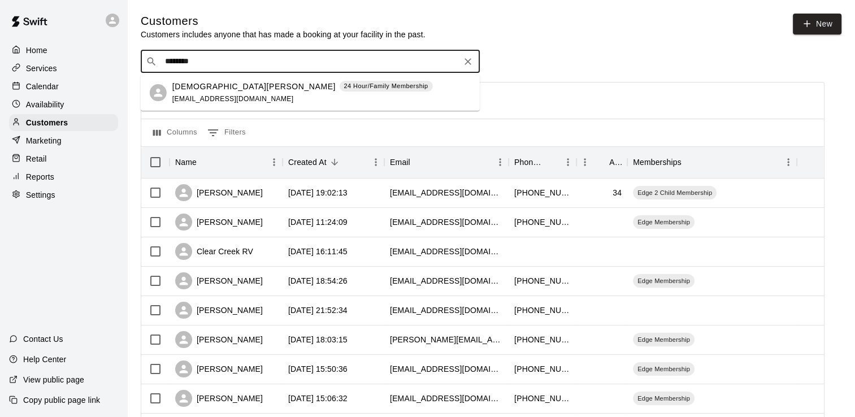
click at [220, 90] on p "[DEMOGRAPHIC_DATA][PERSON_NAME]" at bounding box center [253, 87] width 163 height 12
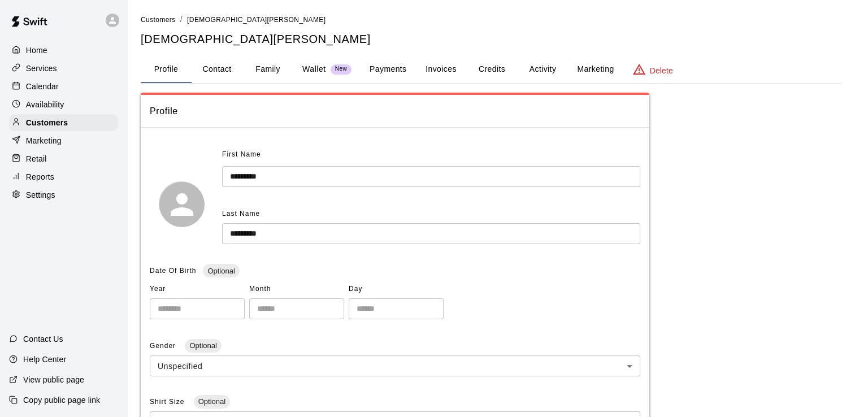
click at [546, 71] on button "Activity" at bounding box center [542, 69] width 51 height 27
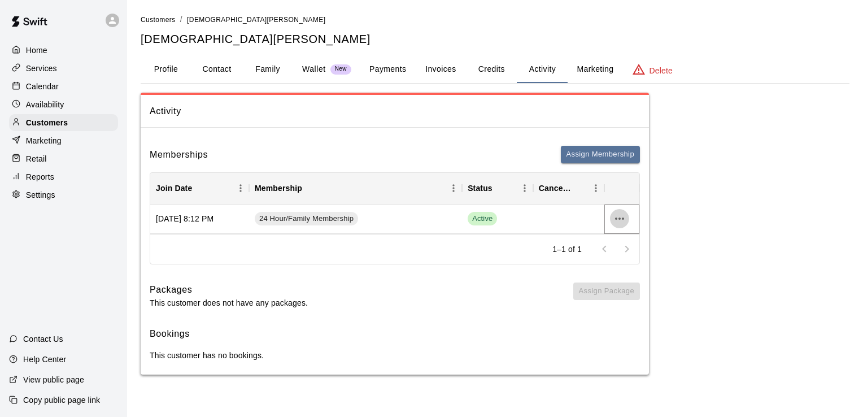
click at [623, 219] on icon "more actions" at bounding box center [619, 218] width 9 height 2
click at [635, 263] on li "Cancel" at bounding box center [641, 260] width 64 height 19
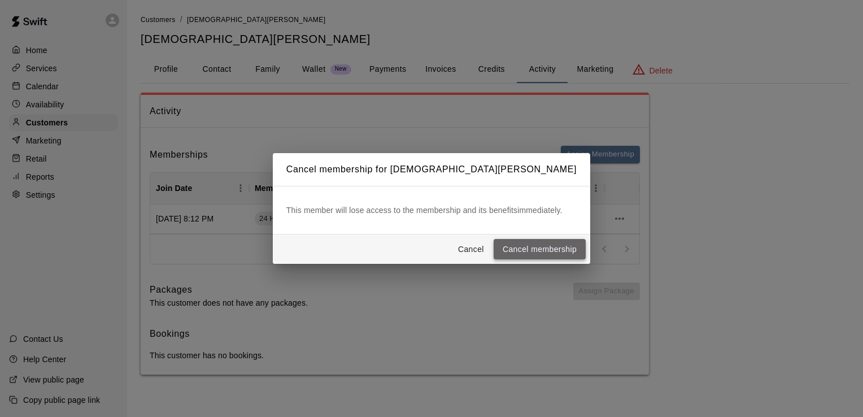
click at [511, 247] on button "Cancel membership" at bounding box center [540, 249] width 92 height 21
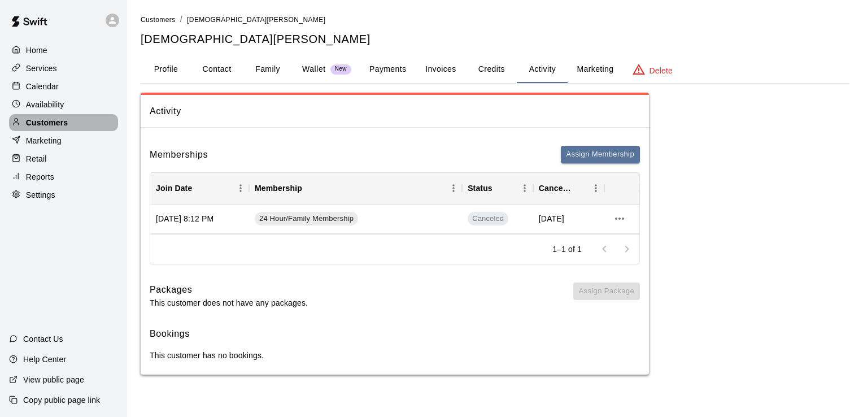
click at [56, 128] on p "Customers" at bounding box center [47, 122] width 42 height 11
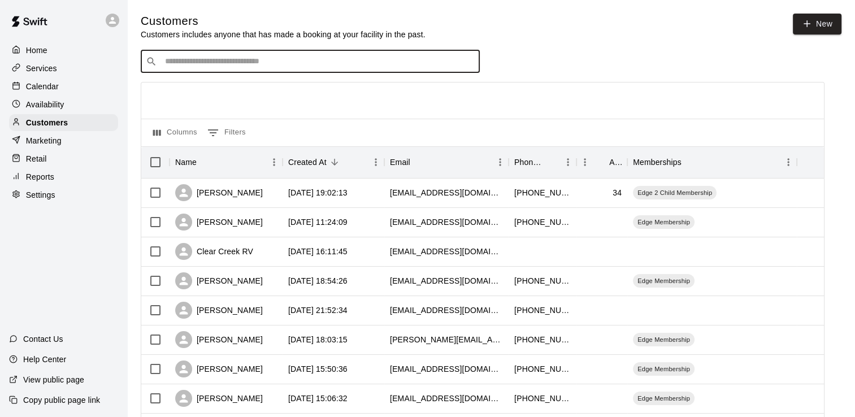
click at [260, 67] on input "Search customers by name or email" at bounding box center [318, 61] width 313 height 11
type input "******"
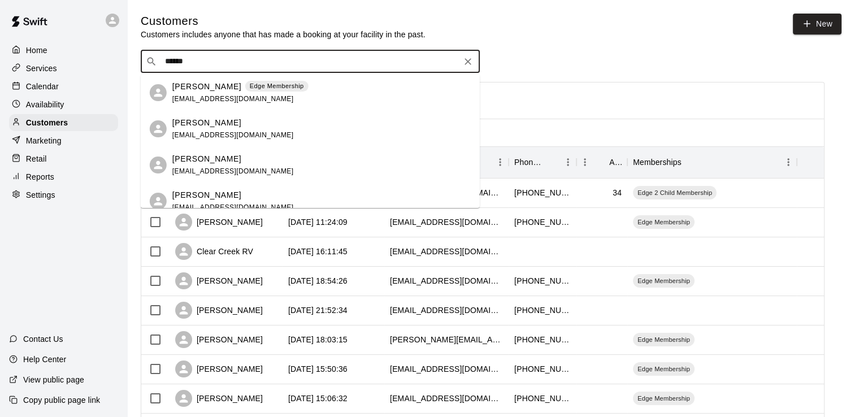
click at [250, 89] on p "Edge Membership" at bounding box center [277, 86] width 54 height 10
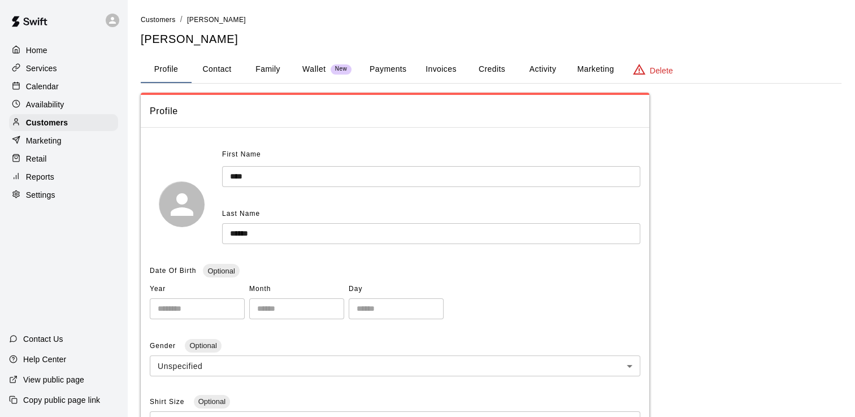
click at [541, 70] on button "Activity" at bounding box center [542, 69] width 51 height 27
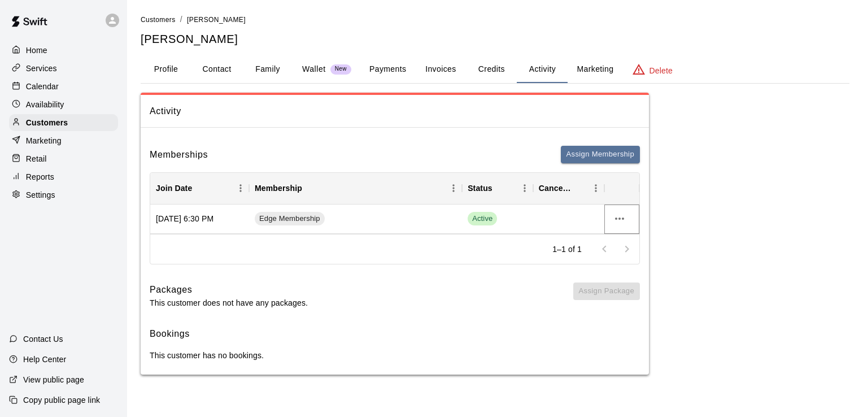
click at [618, 221] on icon "more actions" at bounding box center [620, 219] width 14 height 14
click at [637, 259] on li "Cancel" at bounding box center [641, 260] width 64 height 19
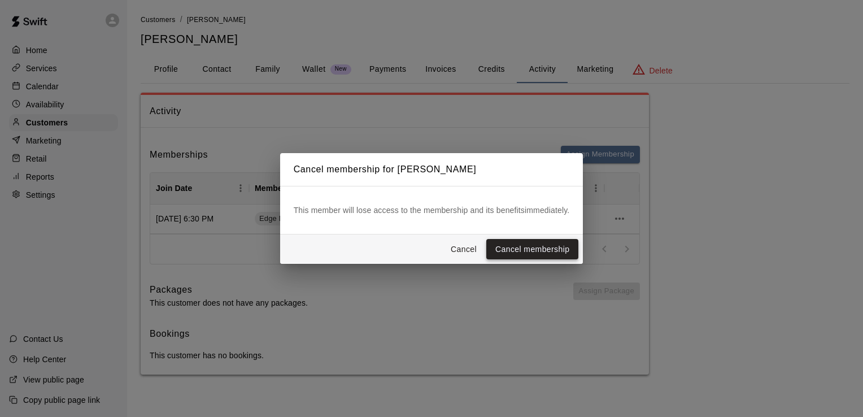
click at [528, 251] on button "Cancel membership" at bounding box center [532, 249] width 92 height 21
